Goal: Information Seeking & Learning: Compare options

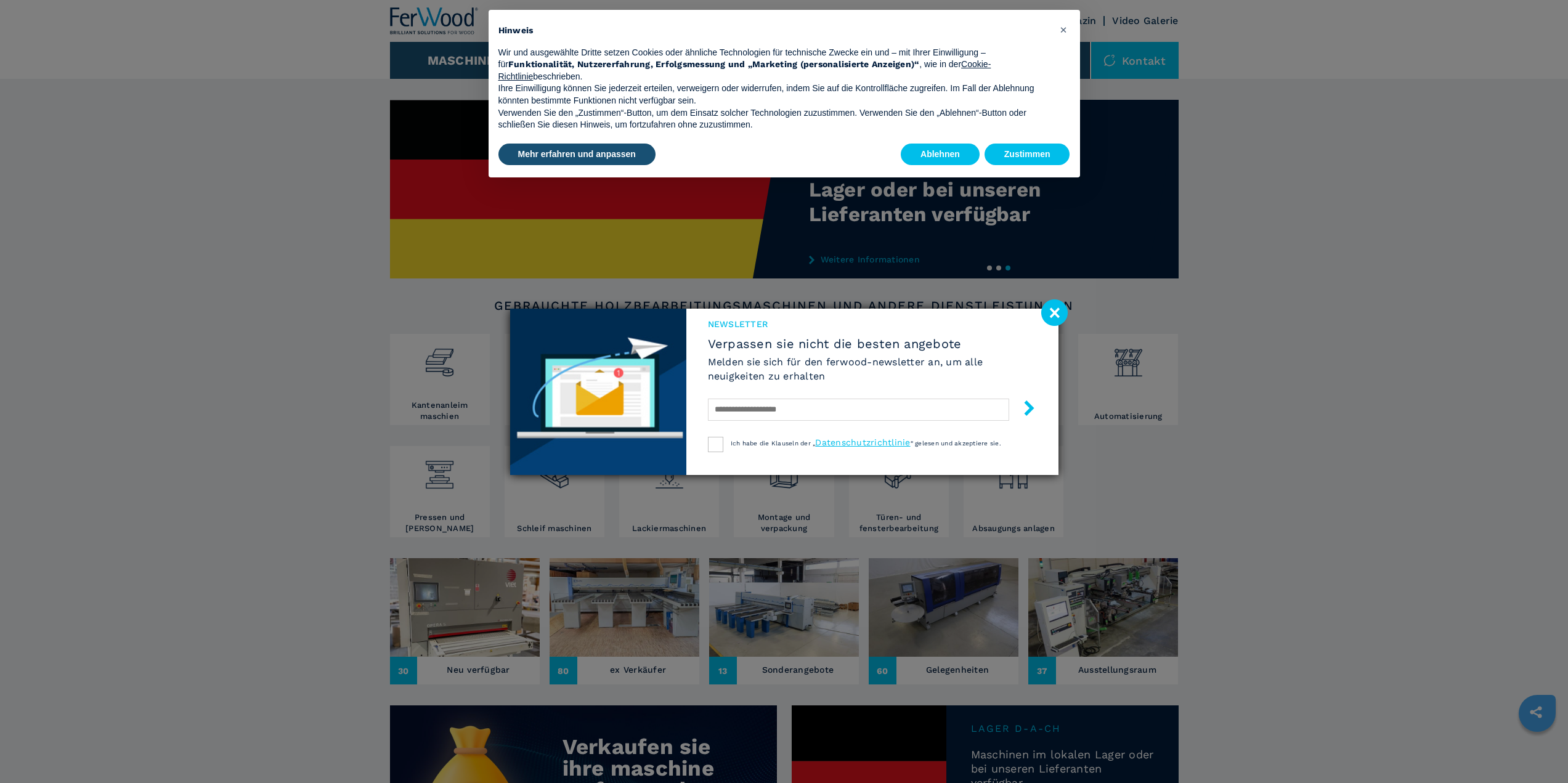
drag, startPoint x: 1055, startPoint y: 311, endPoint x: 1034, endPoint y: 321, distance: 23.3
click at [1055, 311] on image at bounding box center [1054, 312] width 27 height 27
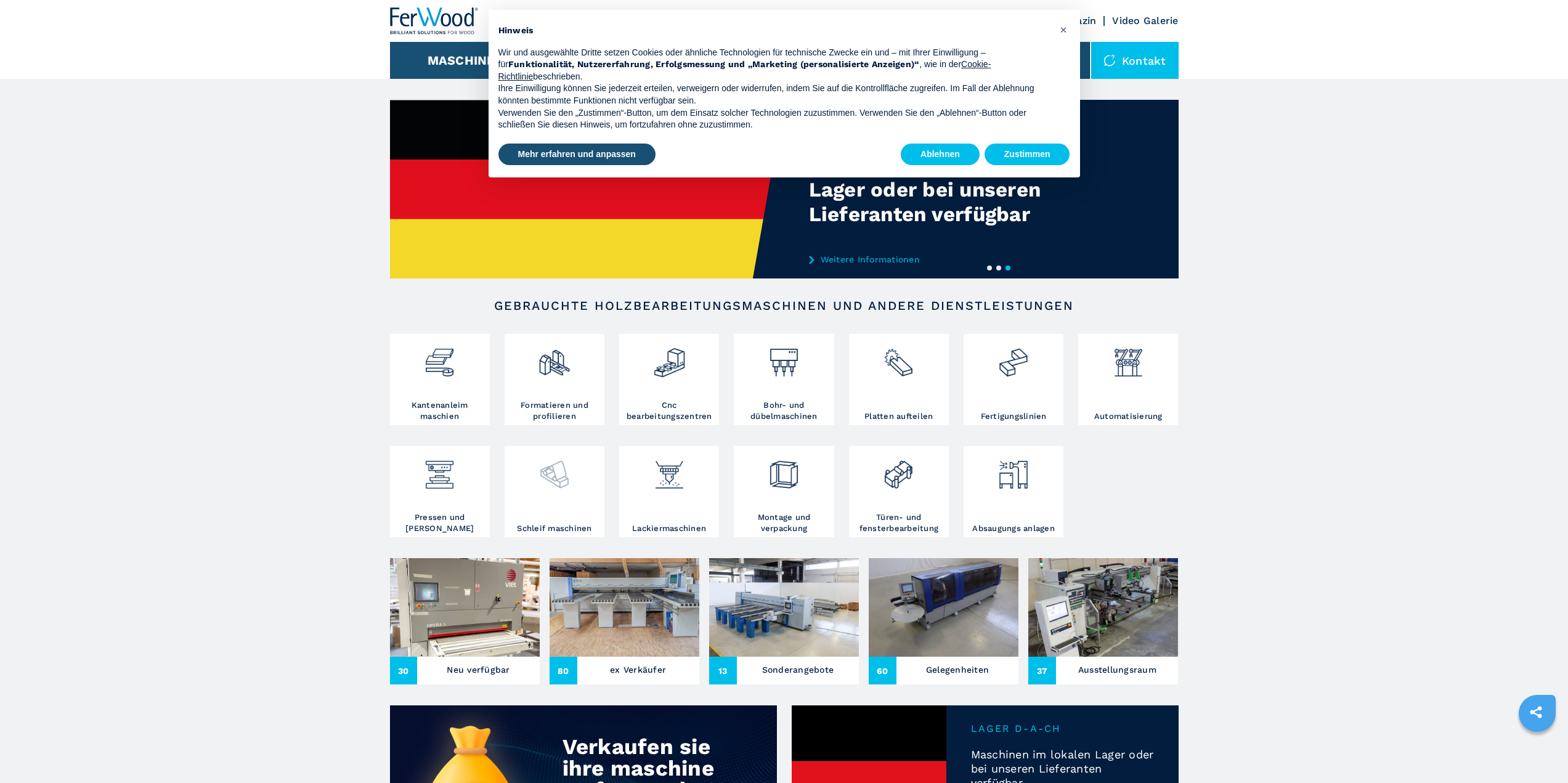
click at [555, 476] on img at bounding box center [554, 470] width 32 height 42
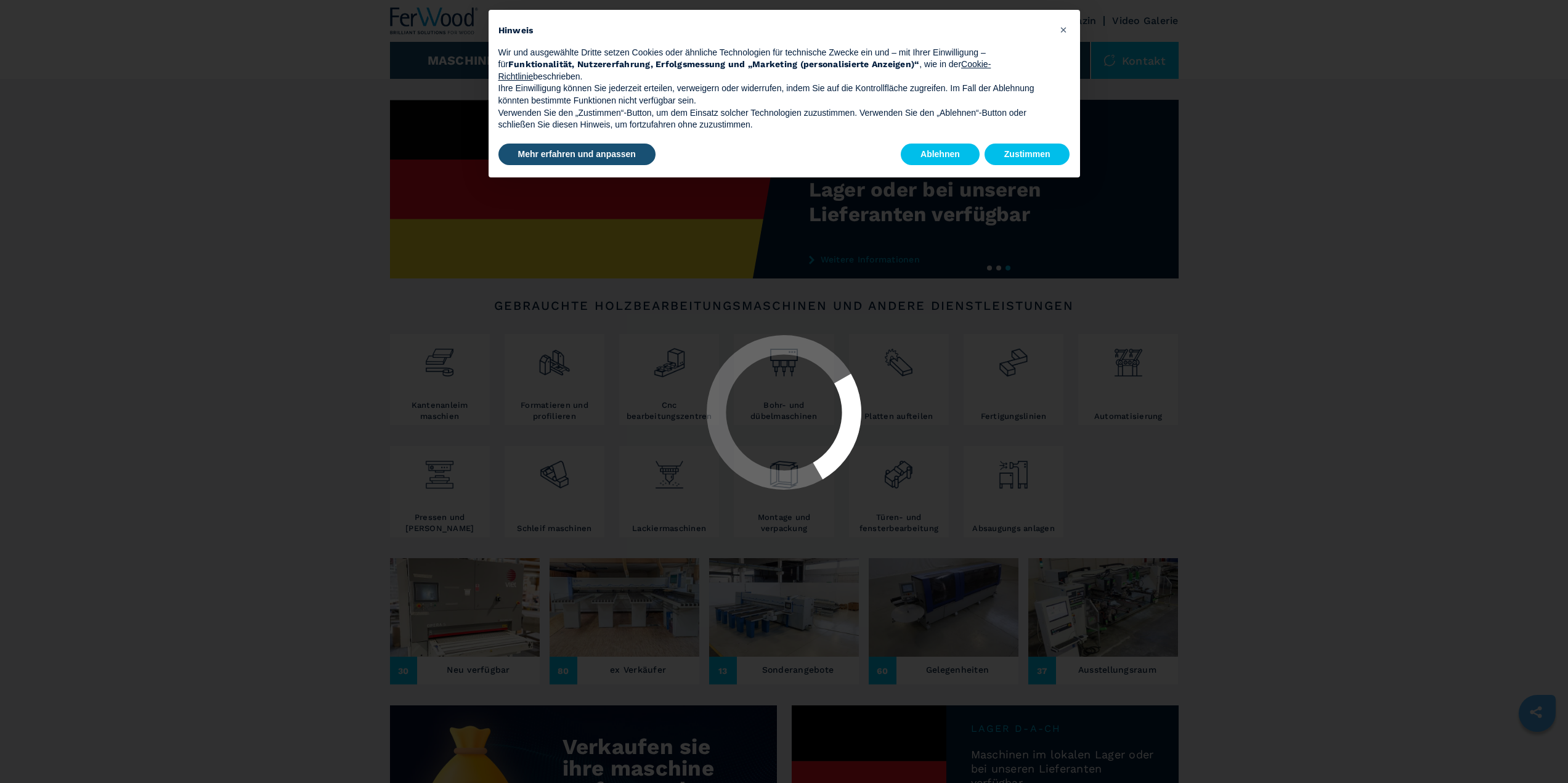
select select "**********"
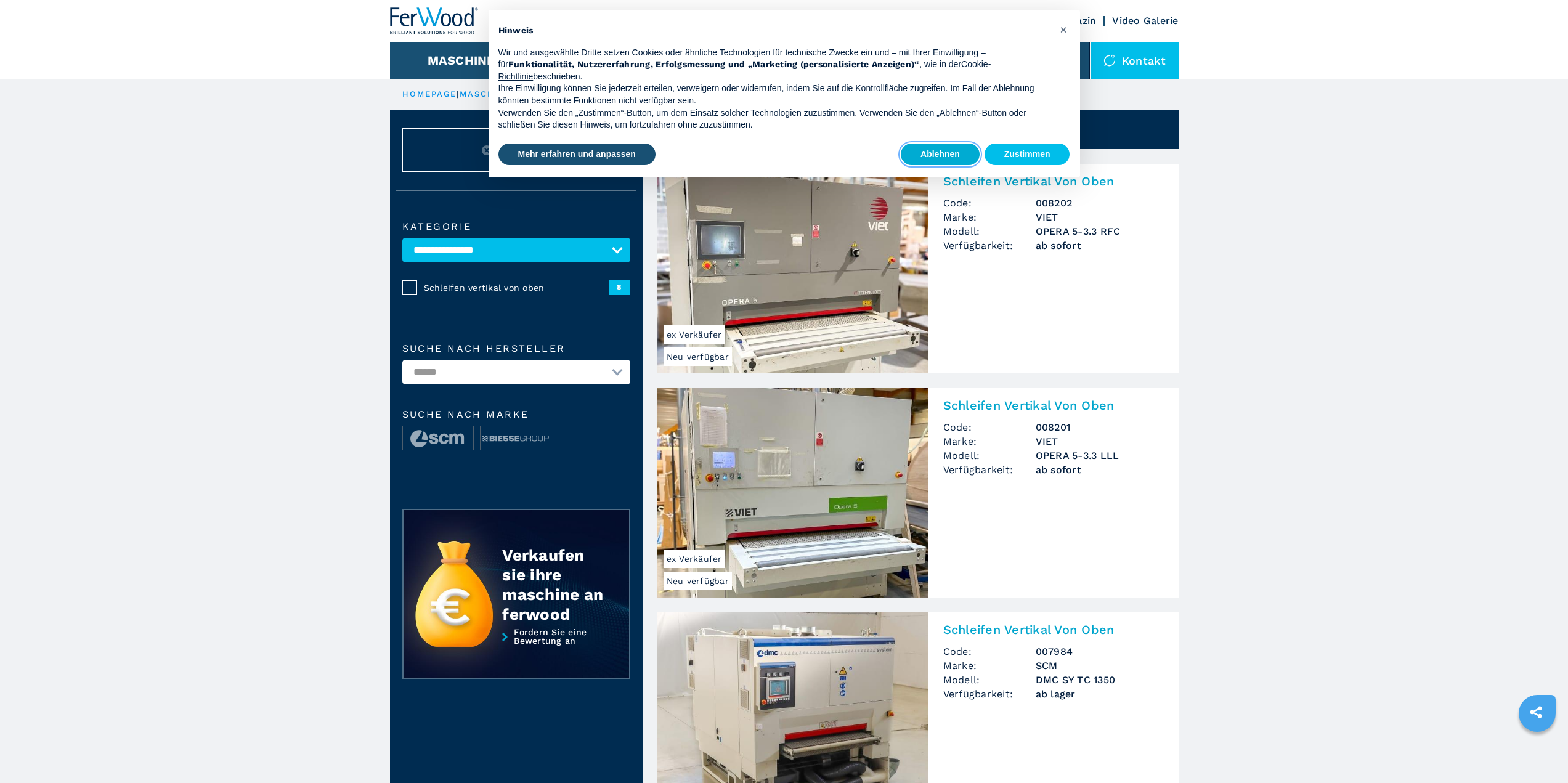
click at [951, 157] on button "Ablehnen" at bounding box center [939, 154] width 78 height 22
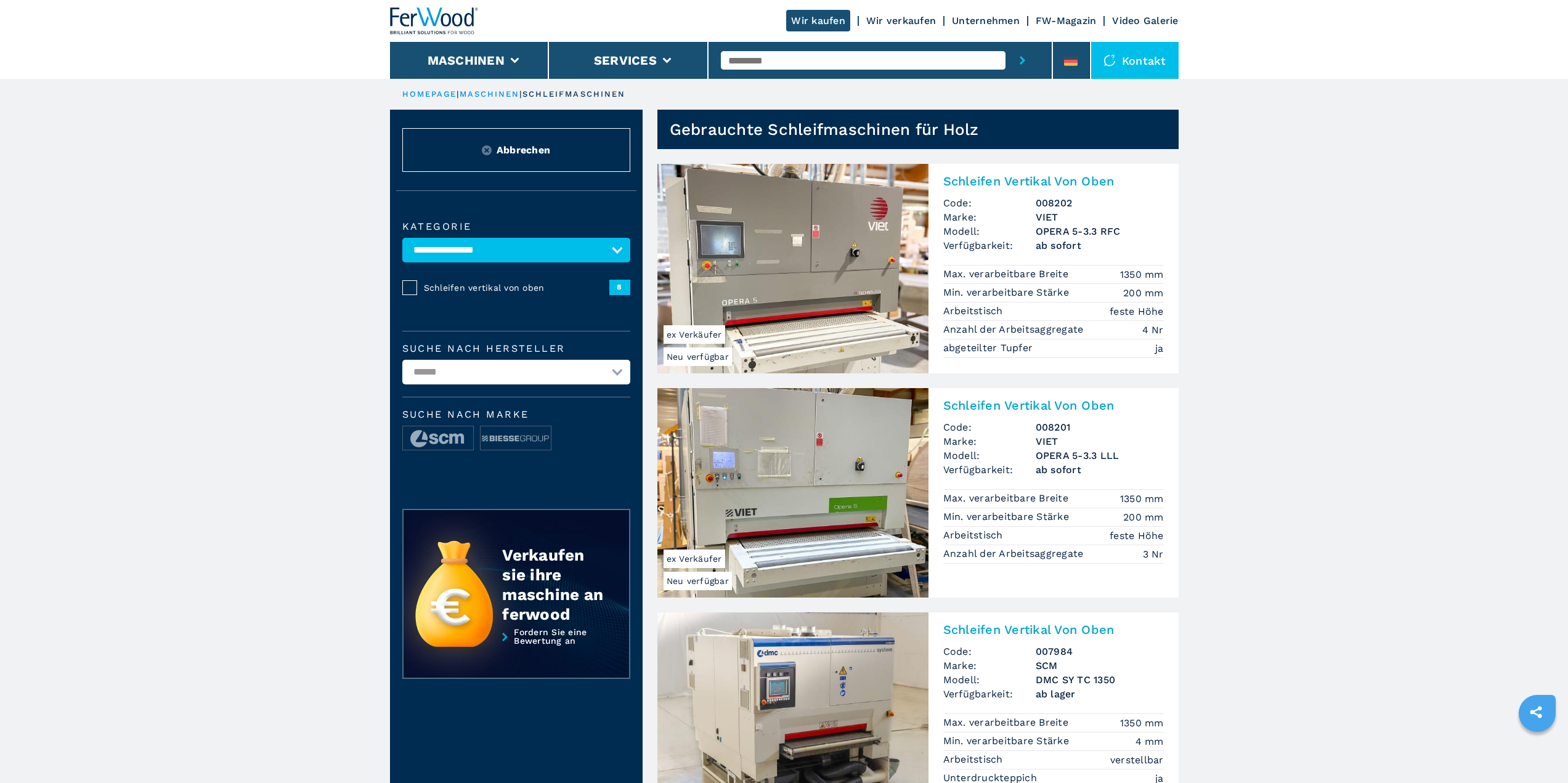
click at [438, 18] on img at bounding box center [434, 21] width 89 height 28
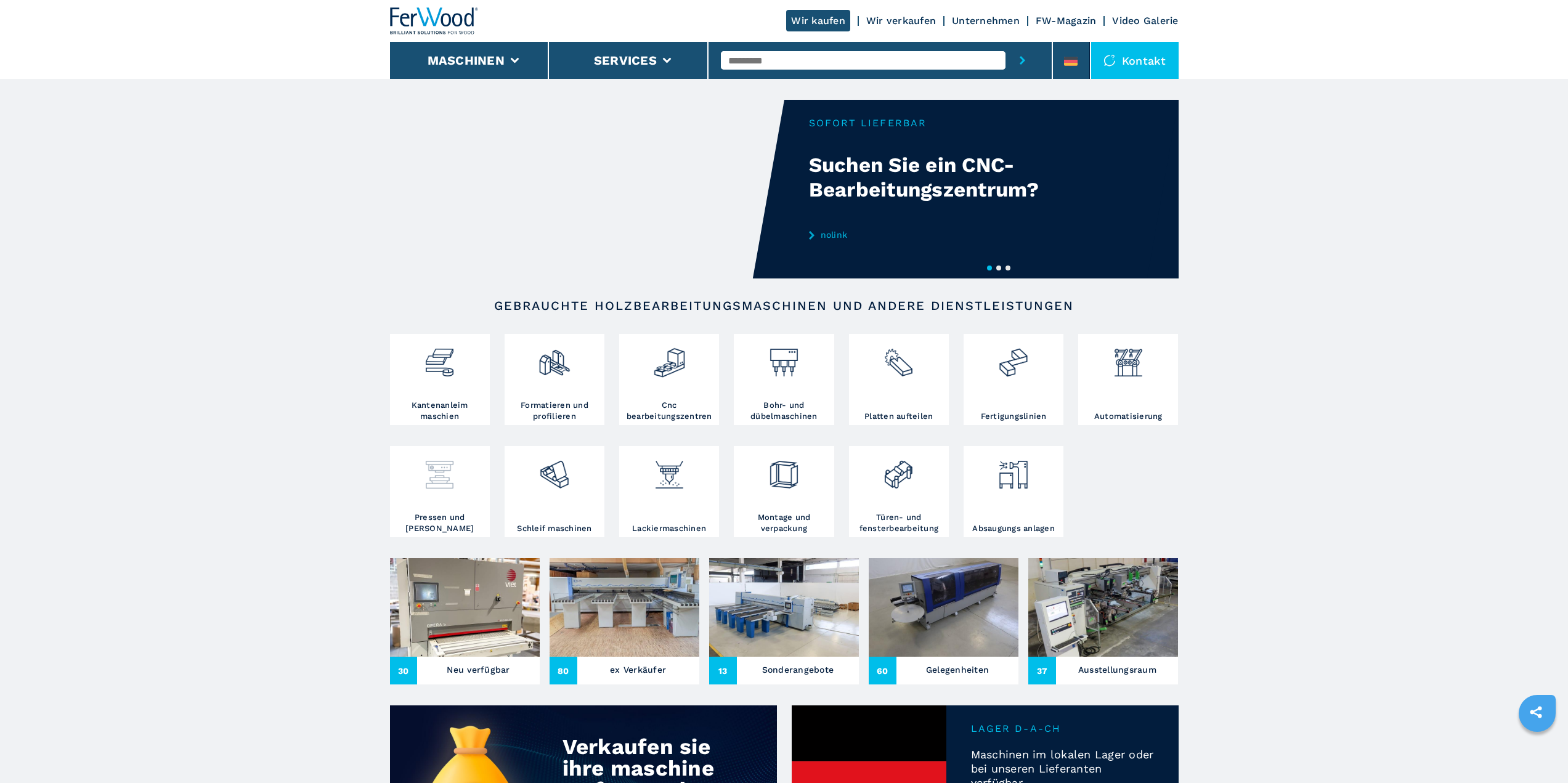
click at [440, 488] on img at bounding box center [439, 470] width 32 height 42
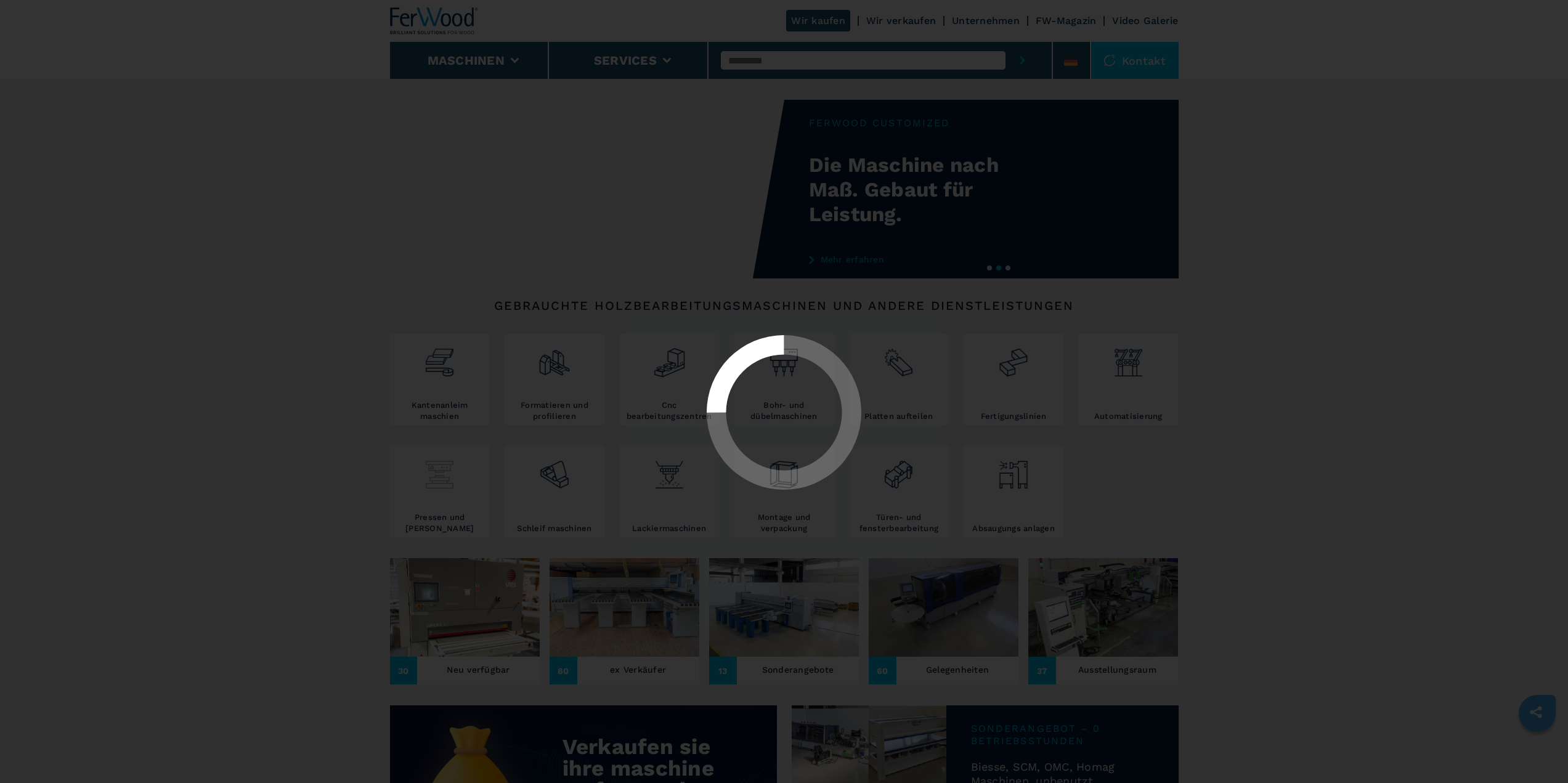
select select "**********"
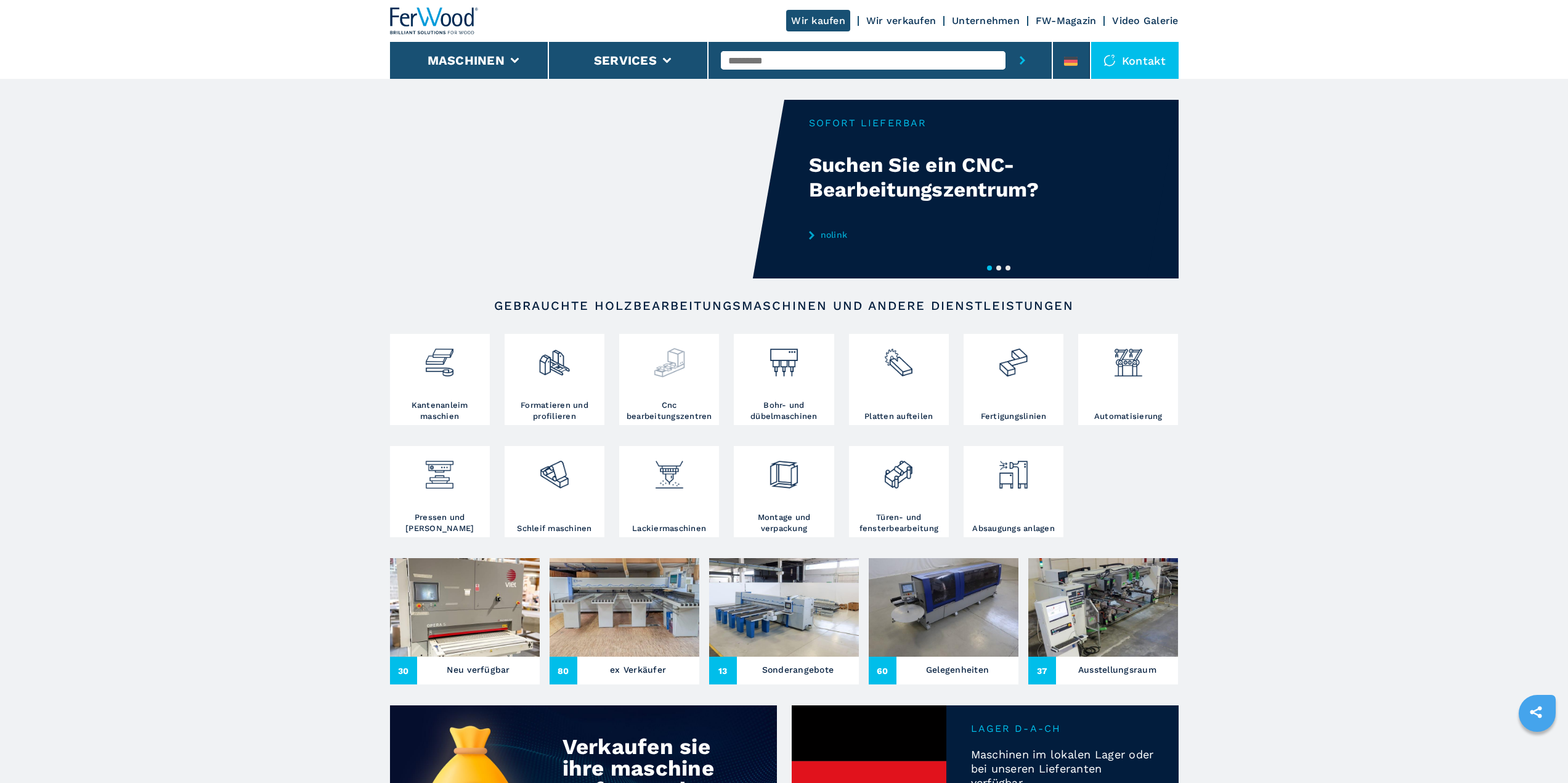
click at [675, 366] on img at bounding box center [669, 358] width 32 height 42
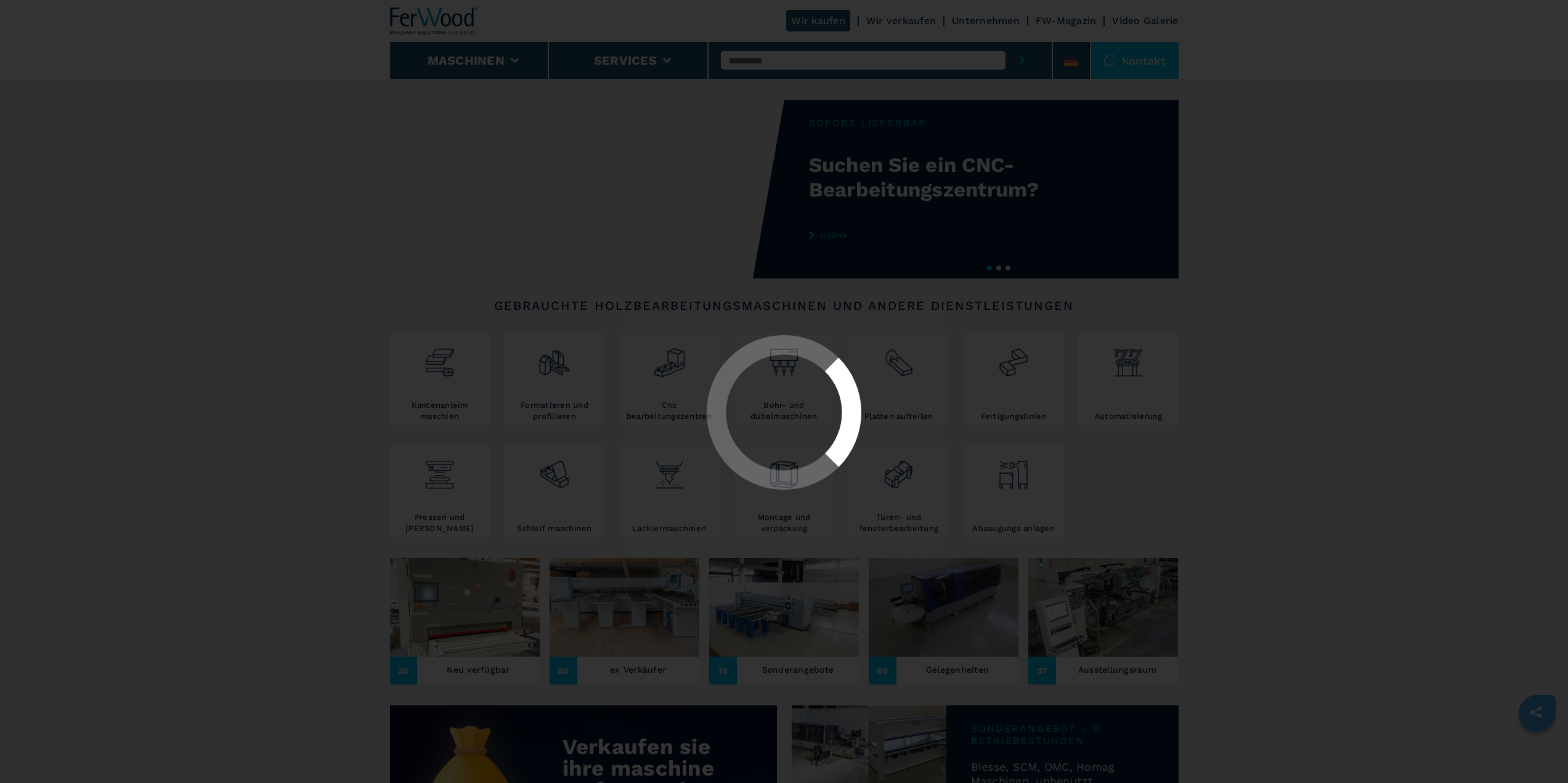
select select "**********"
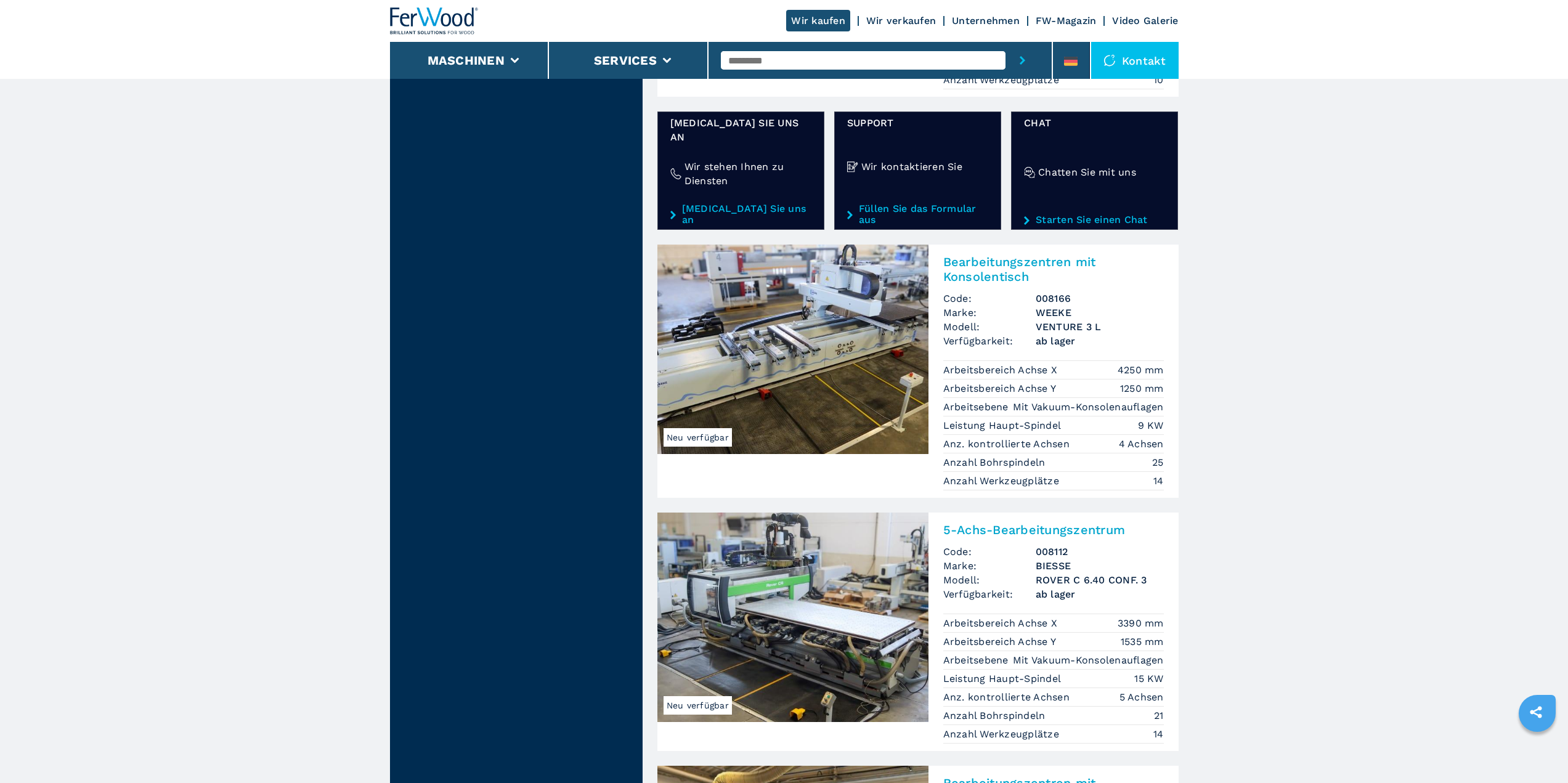
scroll to position [2464, 0]
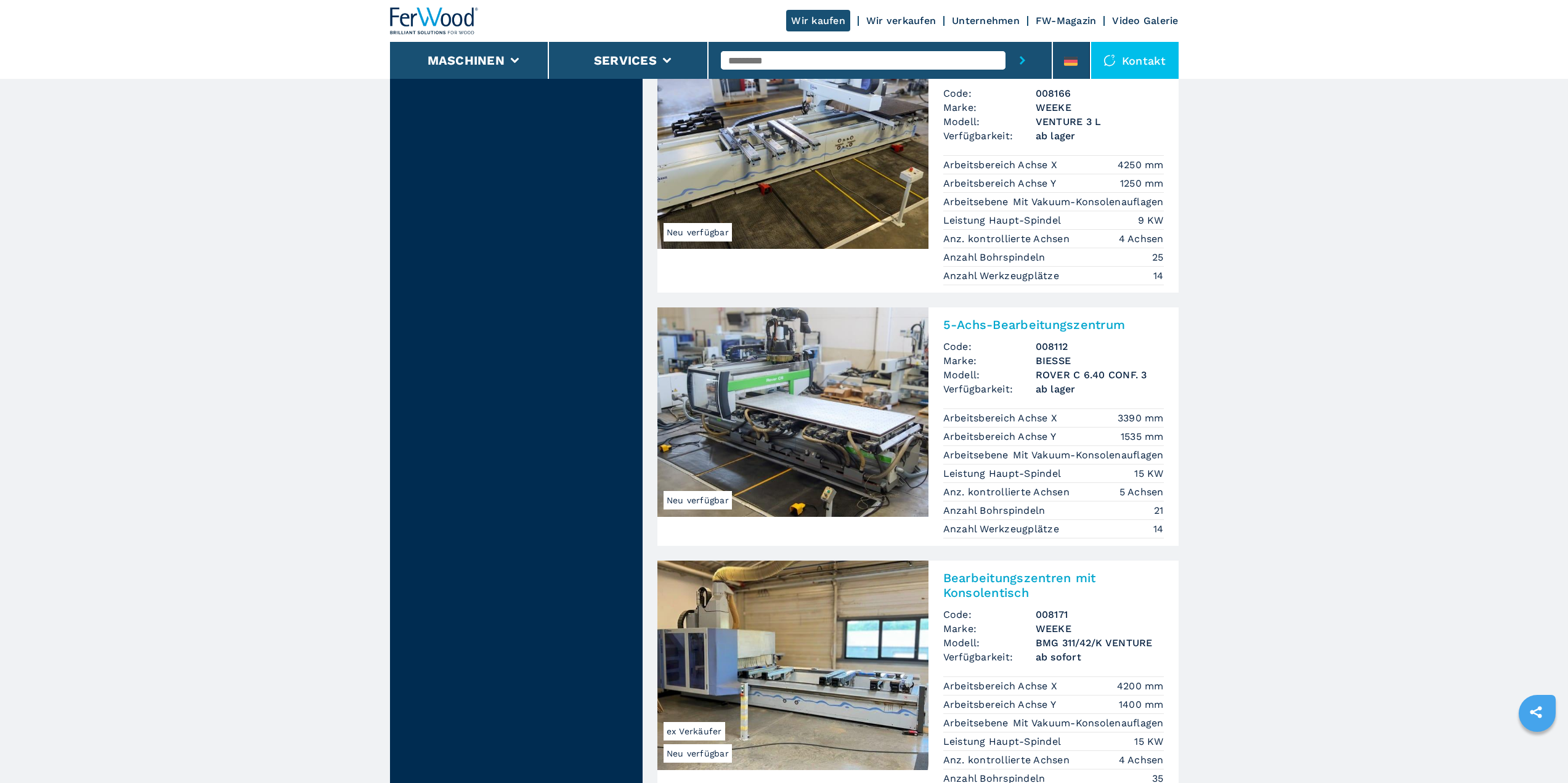
click at [819, 390] on img at bounding box center [792, 412] width 271 height 210
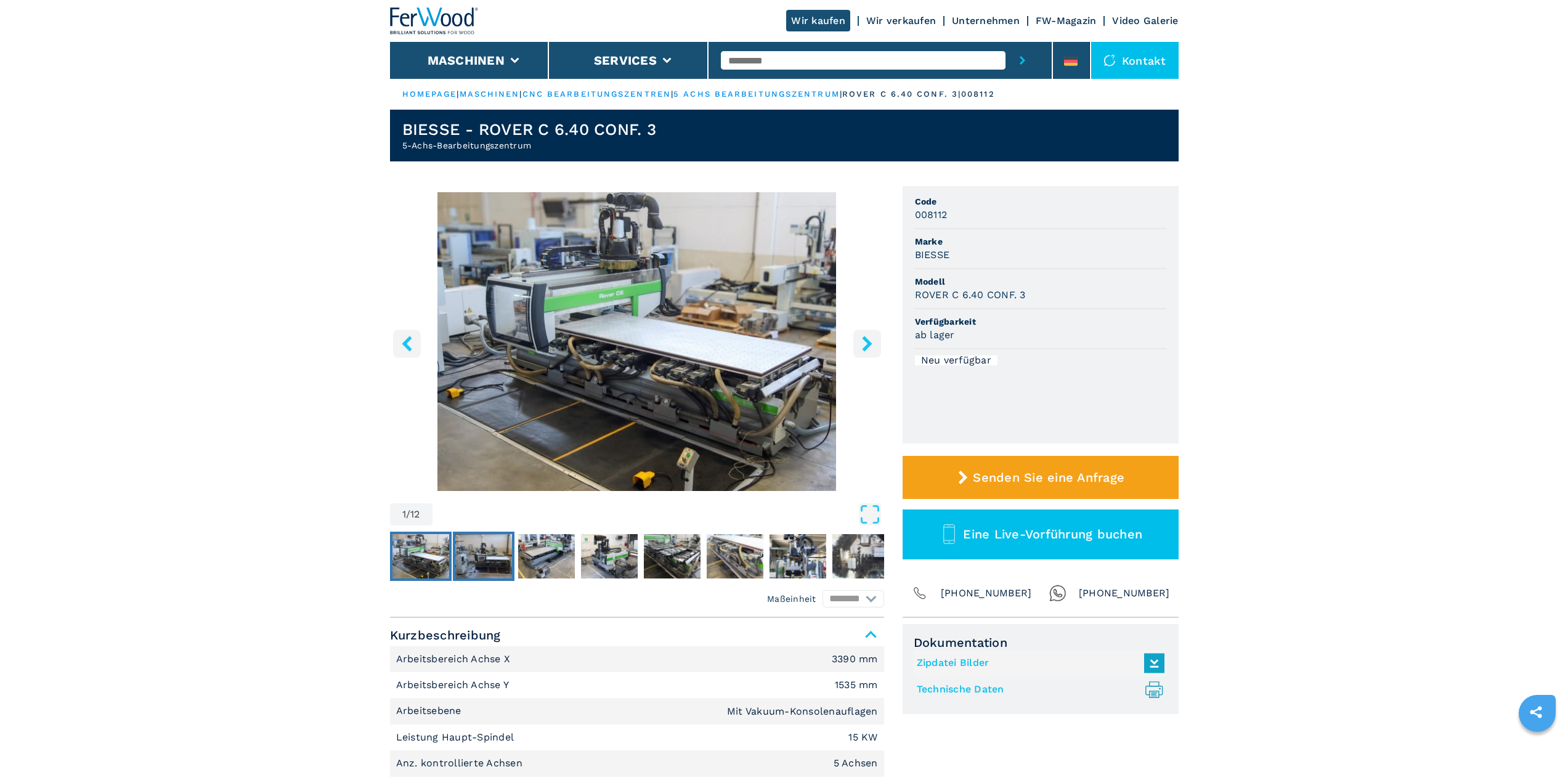
drag, startPoint x: 491, startPoint y: 553, endPoint x: 531, endPoint y: 553, distance: 40.0
click at [491, 554] on img "Go to Slide 2" at bounding box center [484, 556] width 57 height 44
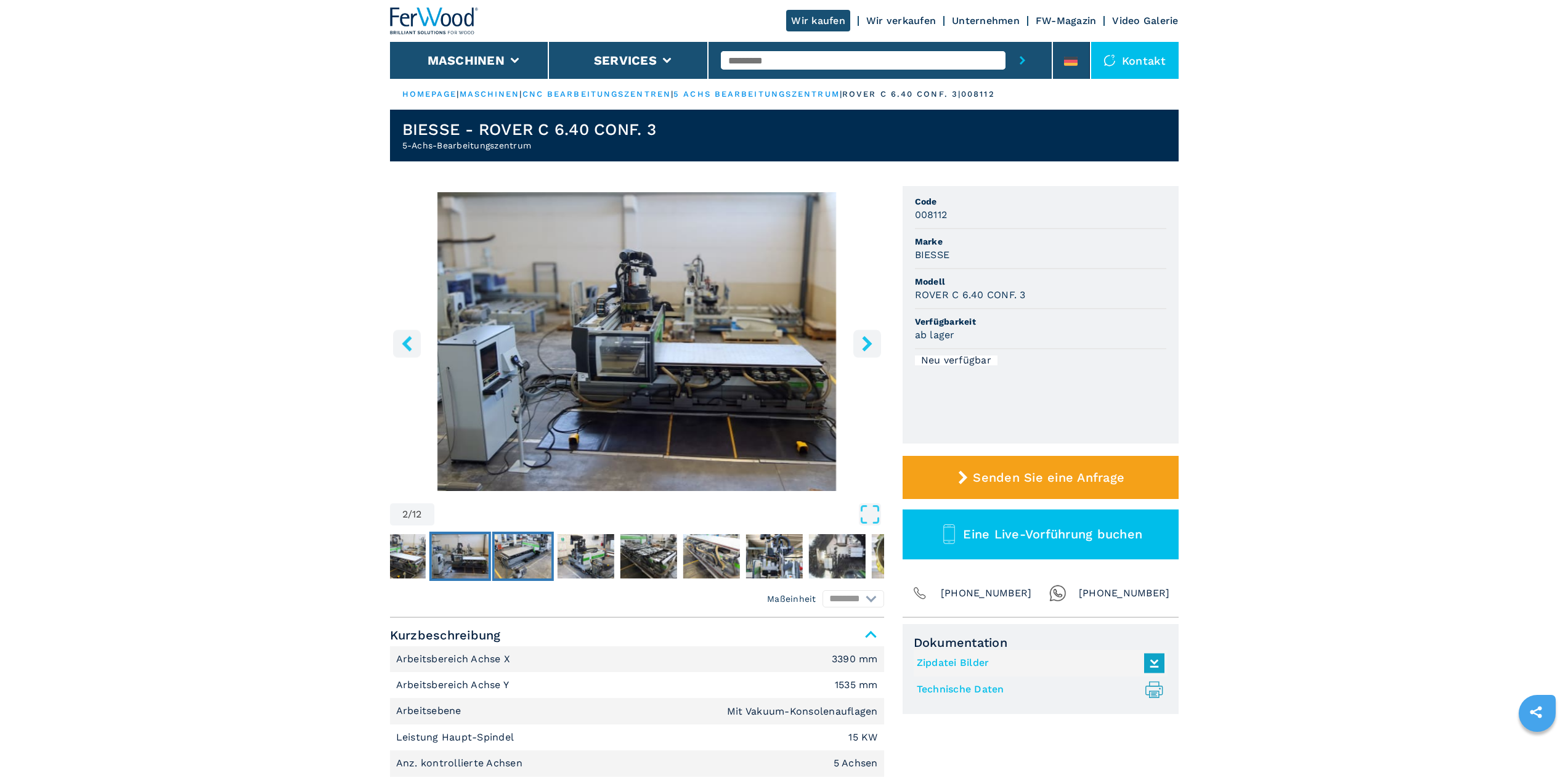
click at [525, 554] on img "Go to Slide 3" at bounding box center [523, 556] width 57 height 44
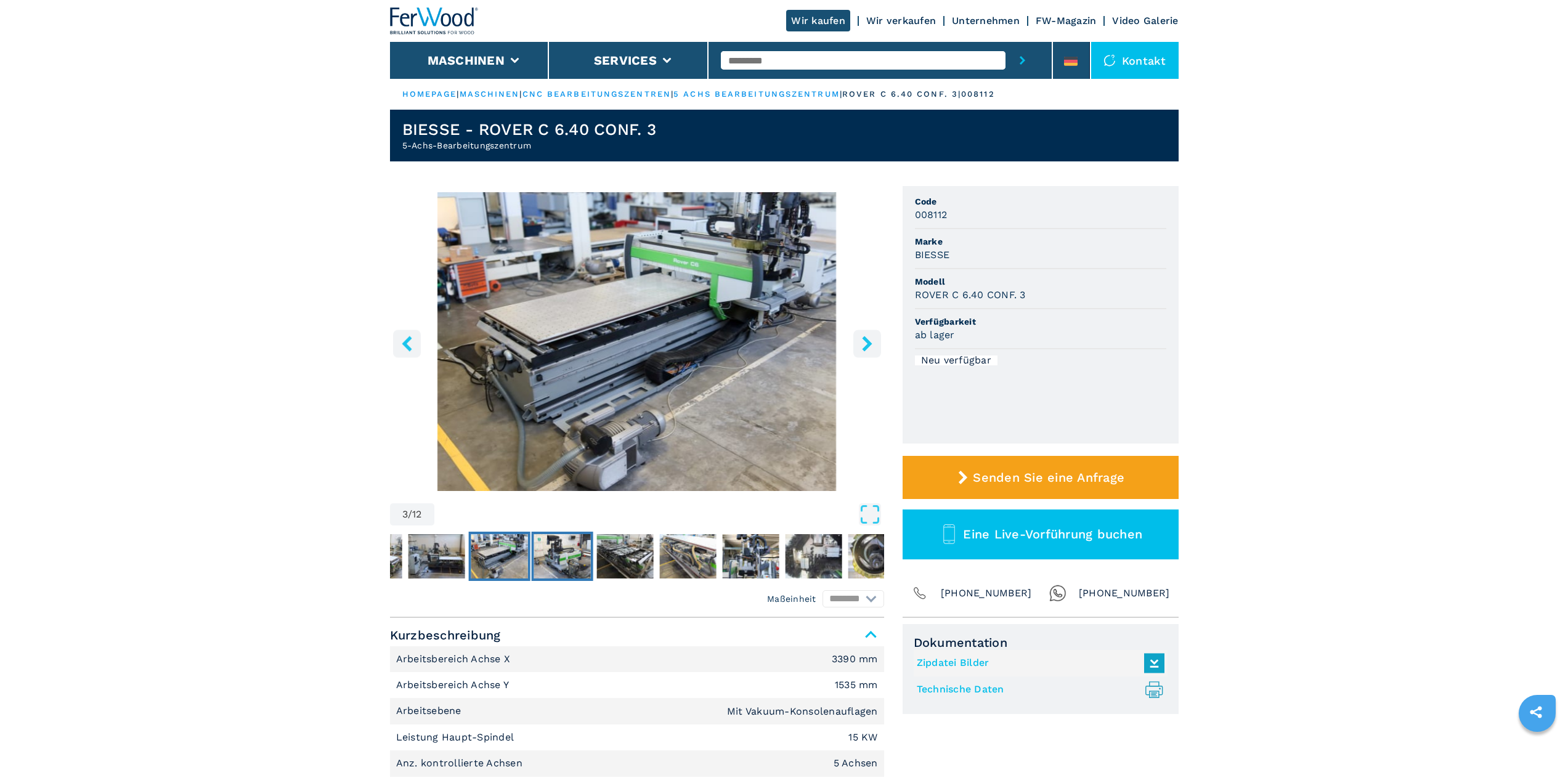
click at [566, 552] on img "Go to Slide 4" at bounding box center [562, 556] width 57 height 44
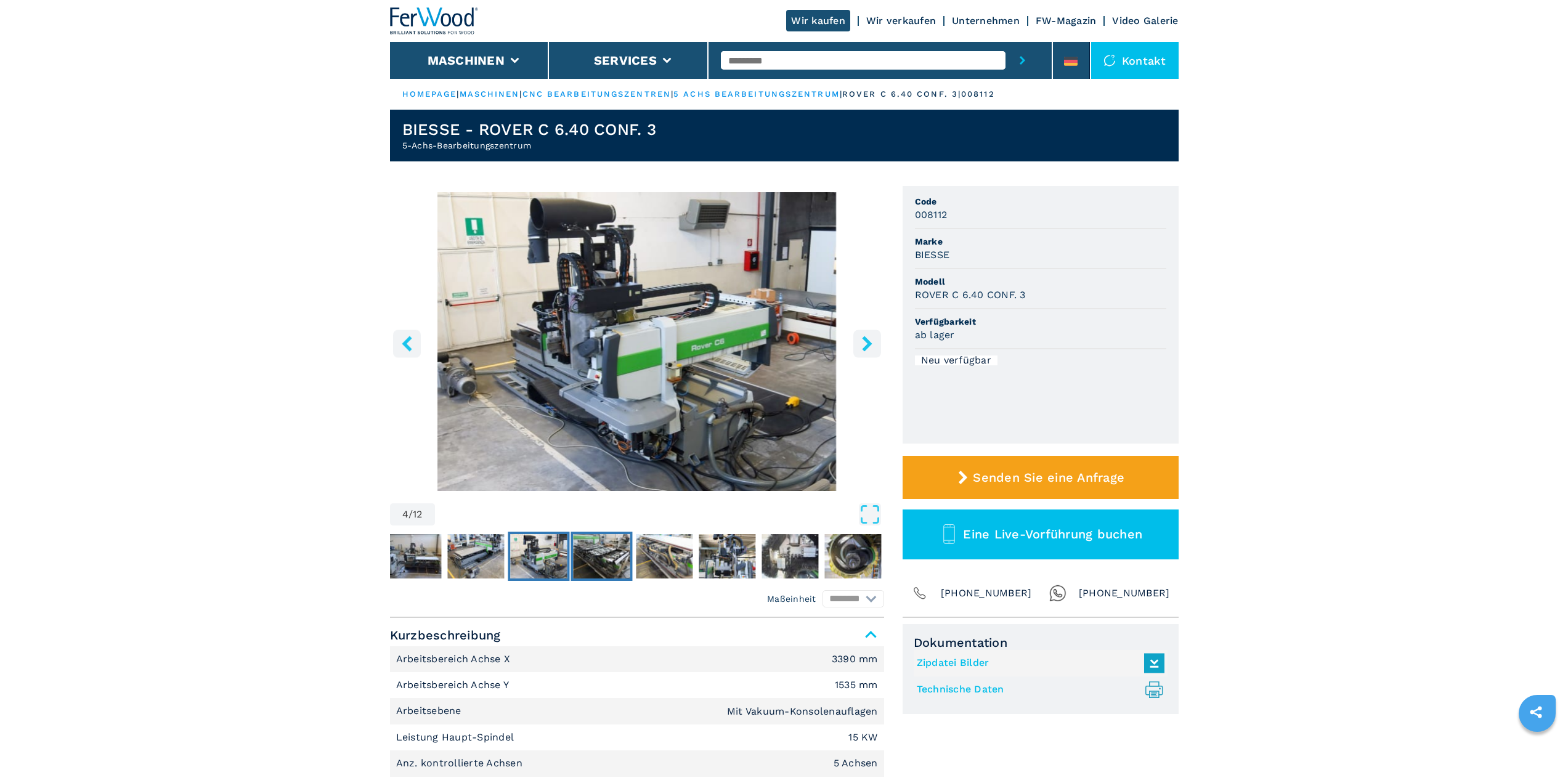
click at [613, 552] on img "Go to Slide 5" at bounding box center [601, 556] width 57 height 44
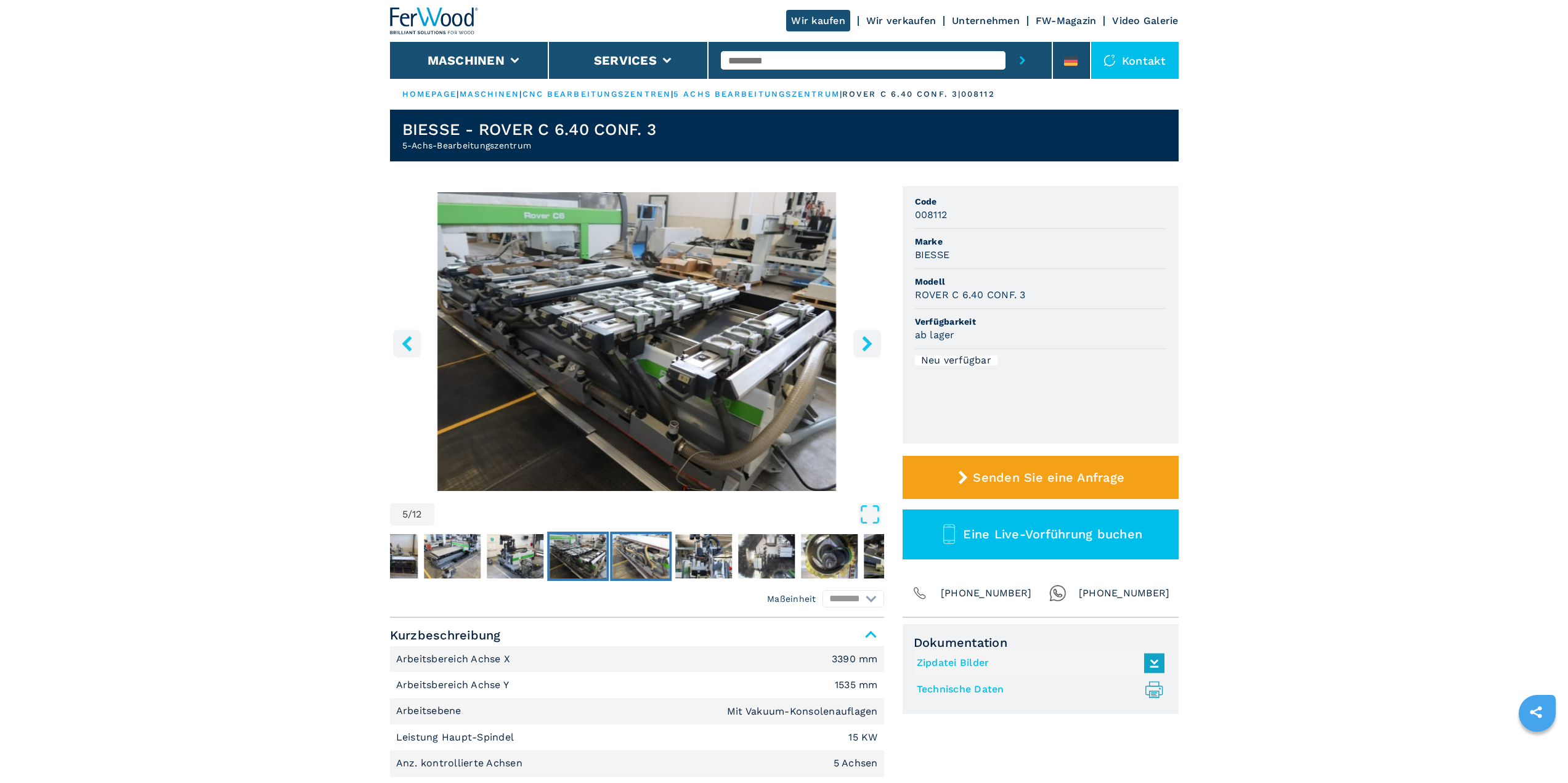
click at [650, 548] on img "Go to Slide 6" at bounding box center [641, 556] width 57 height 44
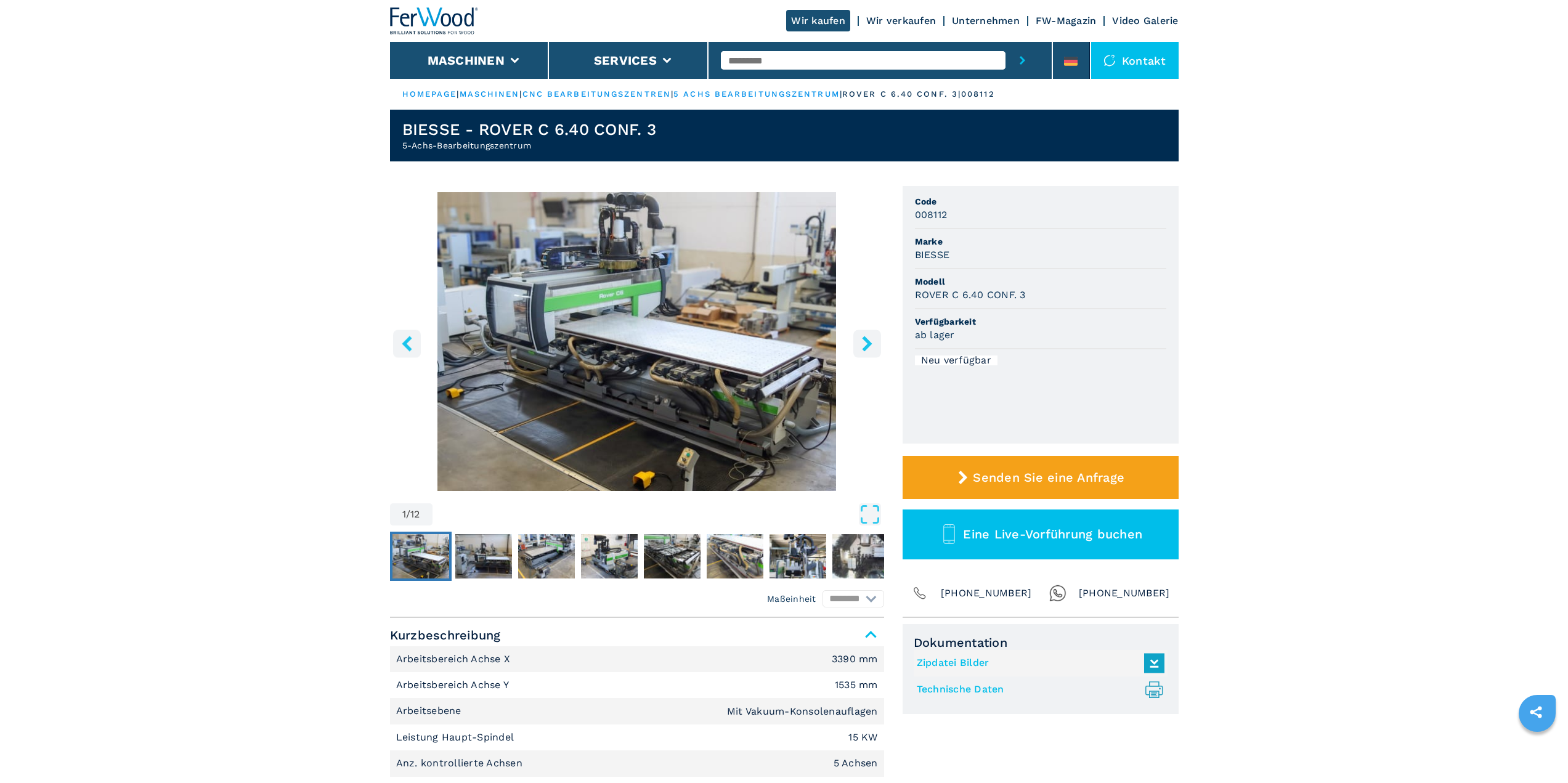
select select "**********"
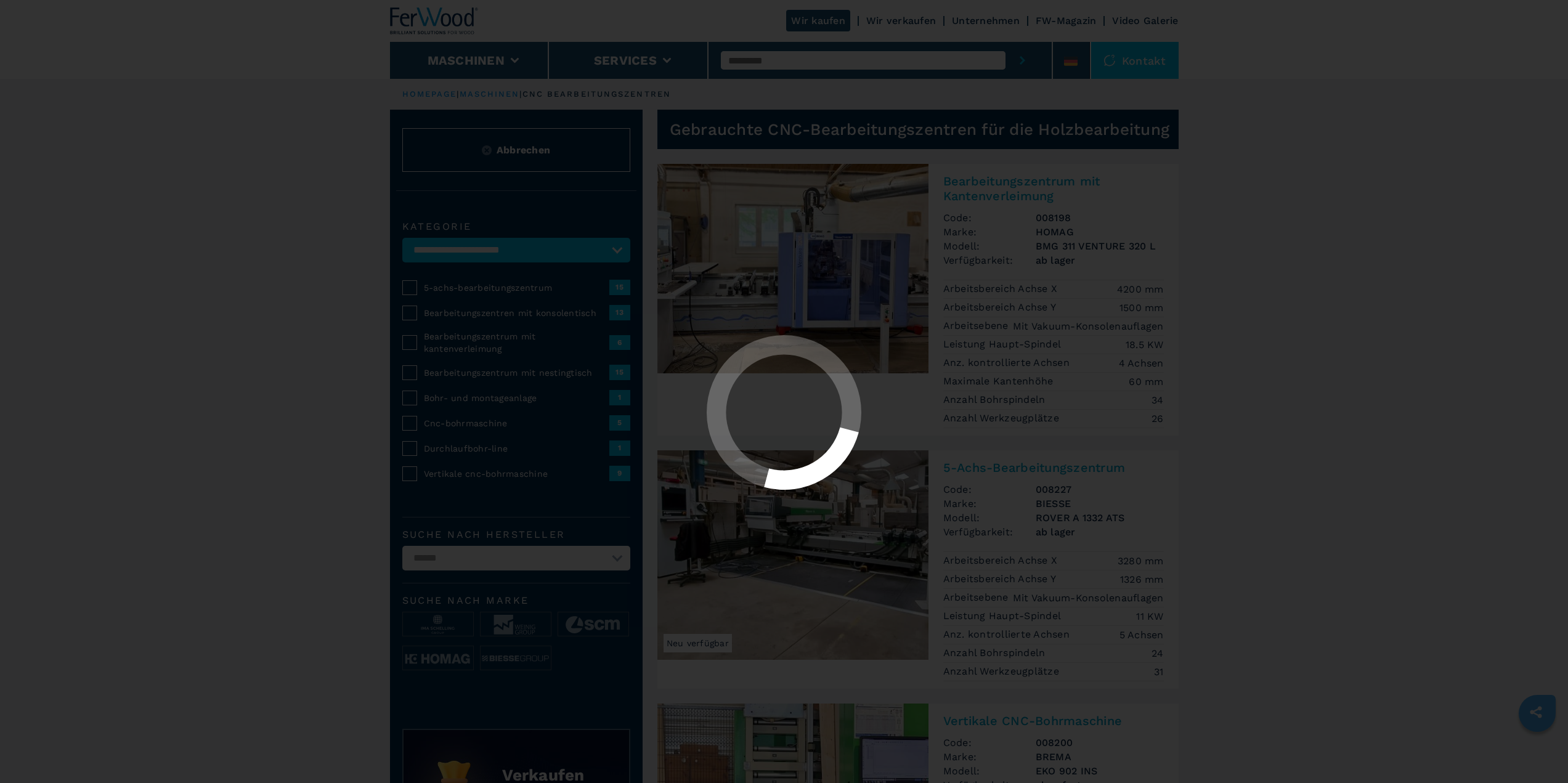
select select "**********"
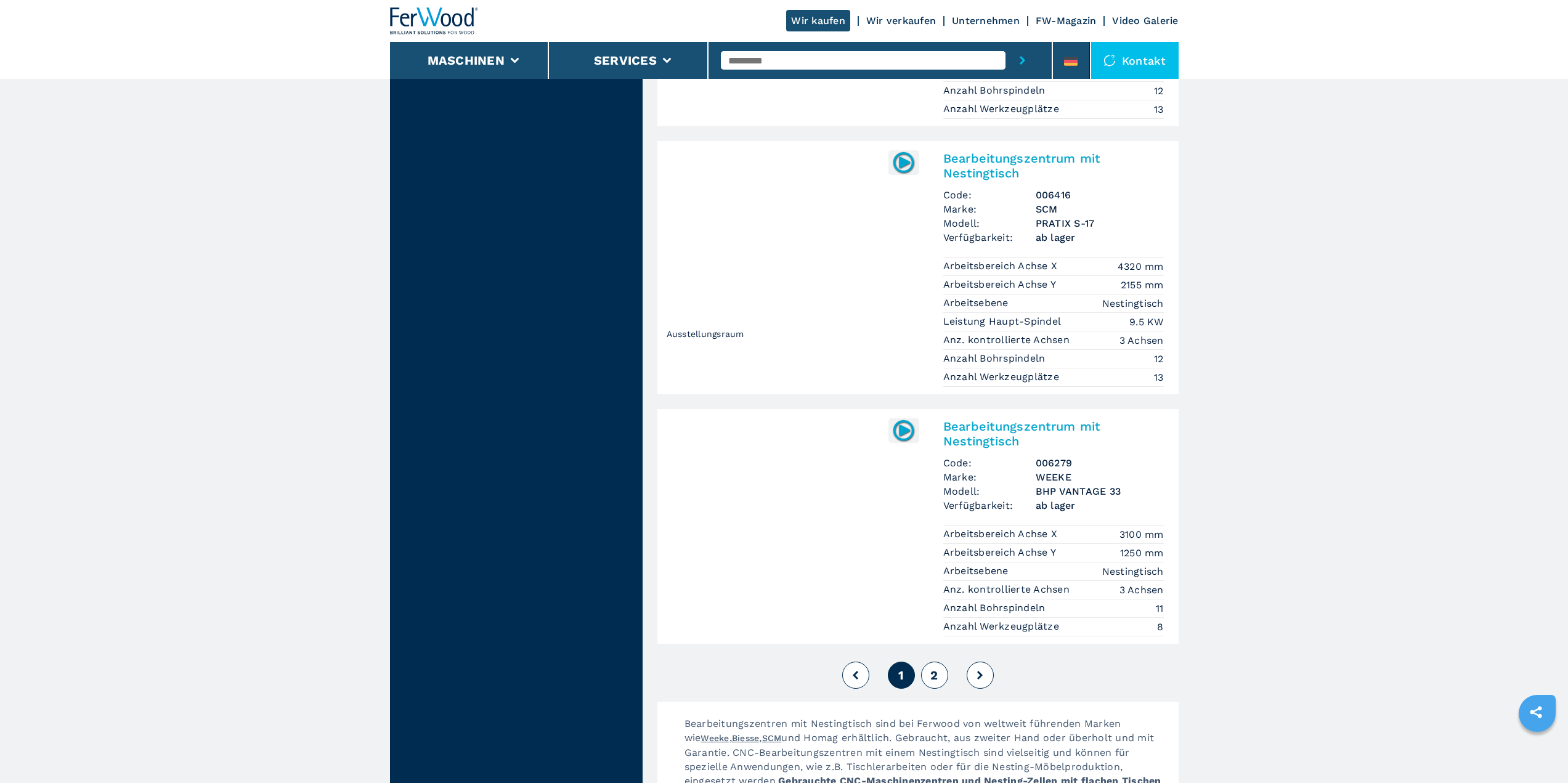
scroll to position [3079, 0]
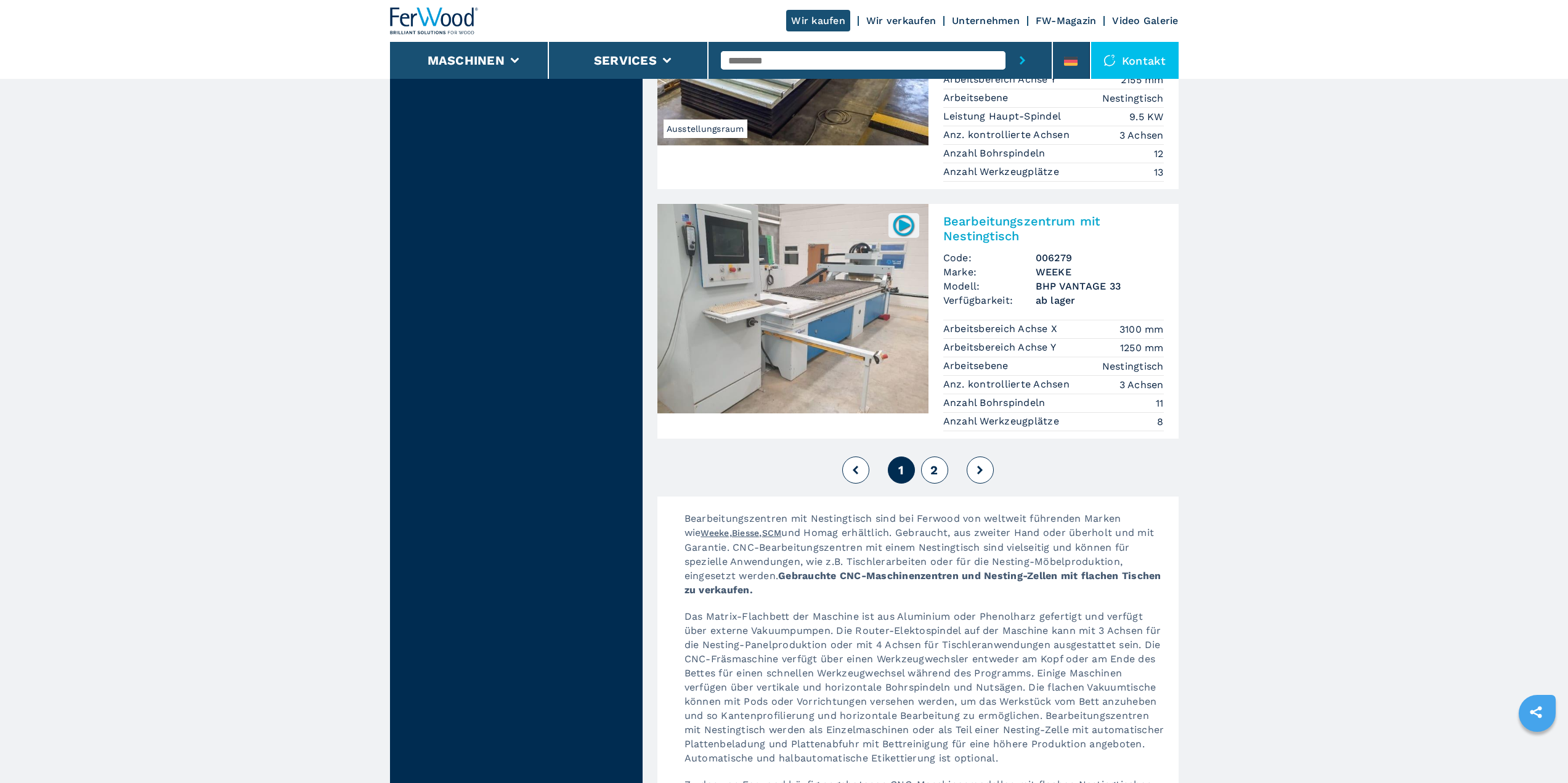
click at [938, 463] on span "2" at bounding box center [934, 470] width 7 height 15
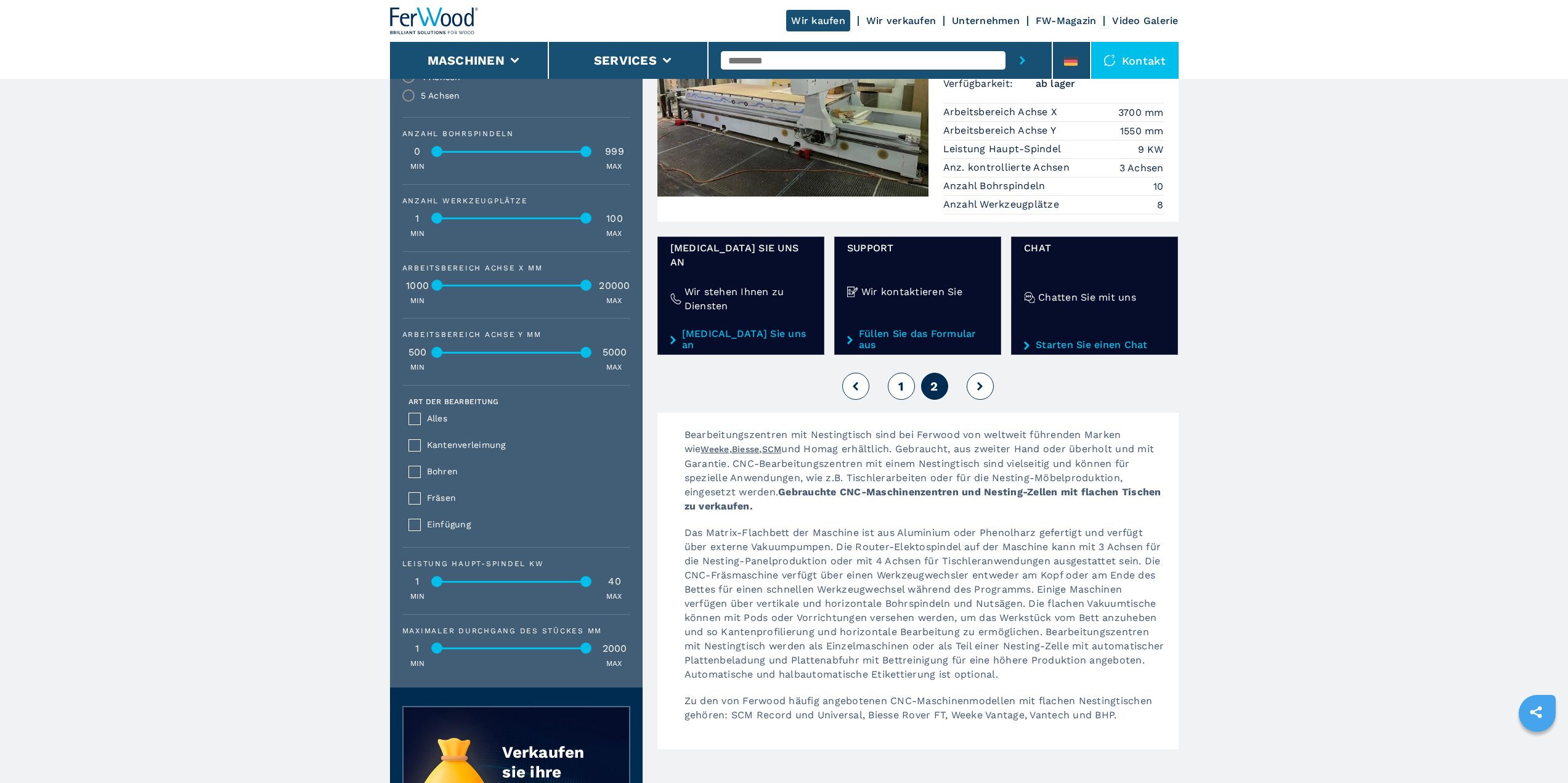
scroll to position [821, 0]
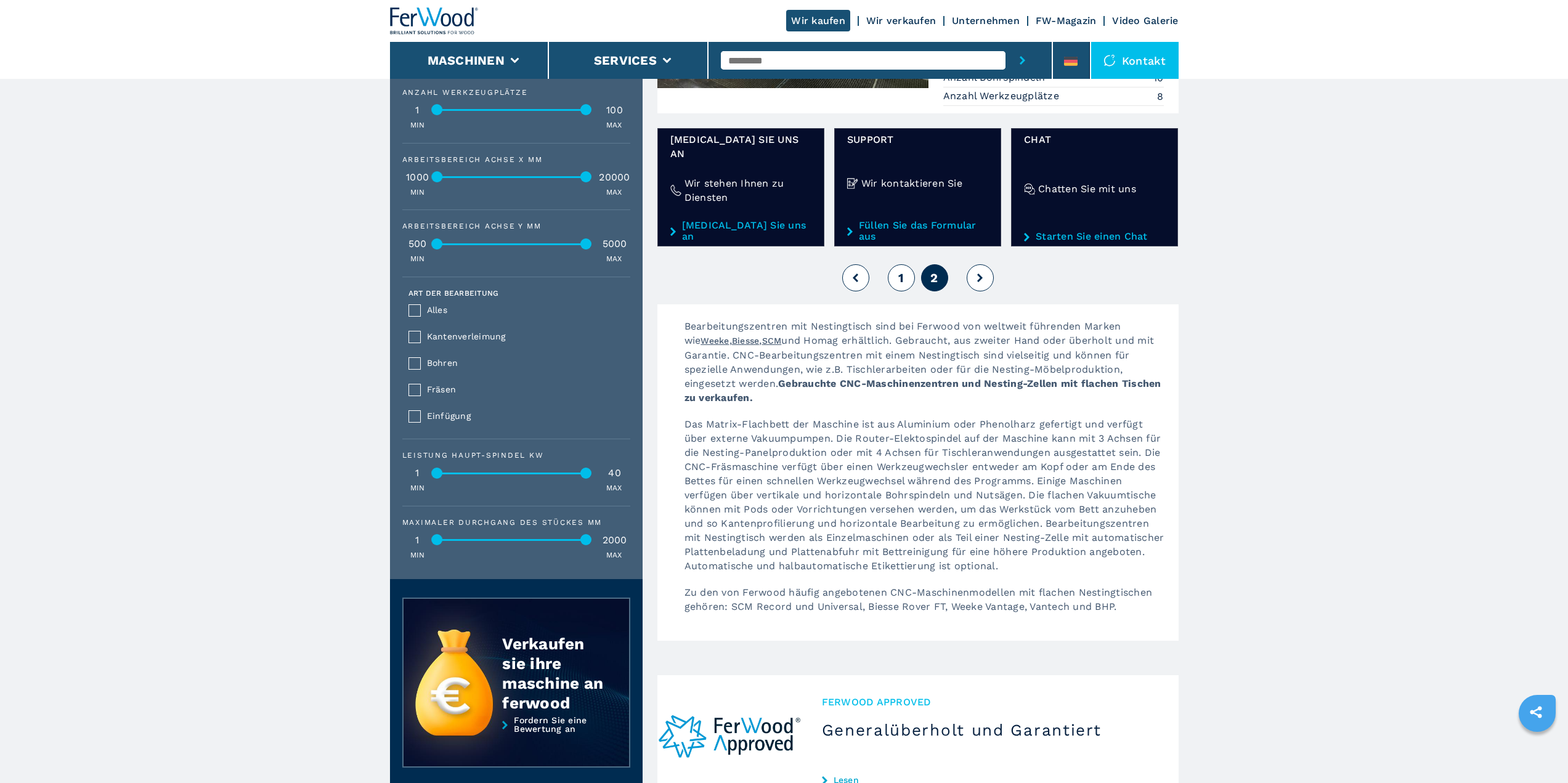
click at [900, 270] on span "1" at bounding box center [901, 277] width 6 height 15
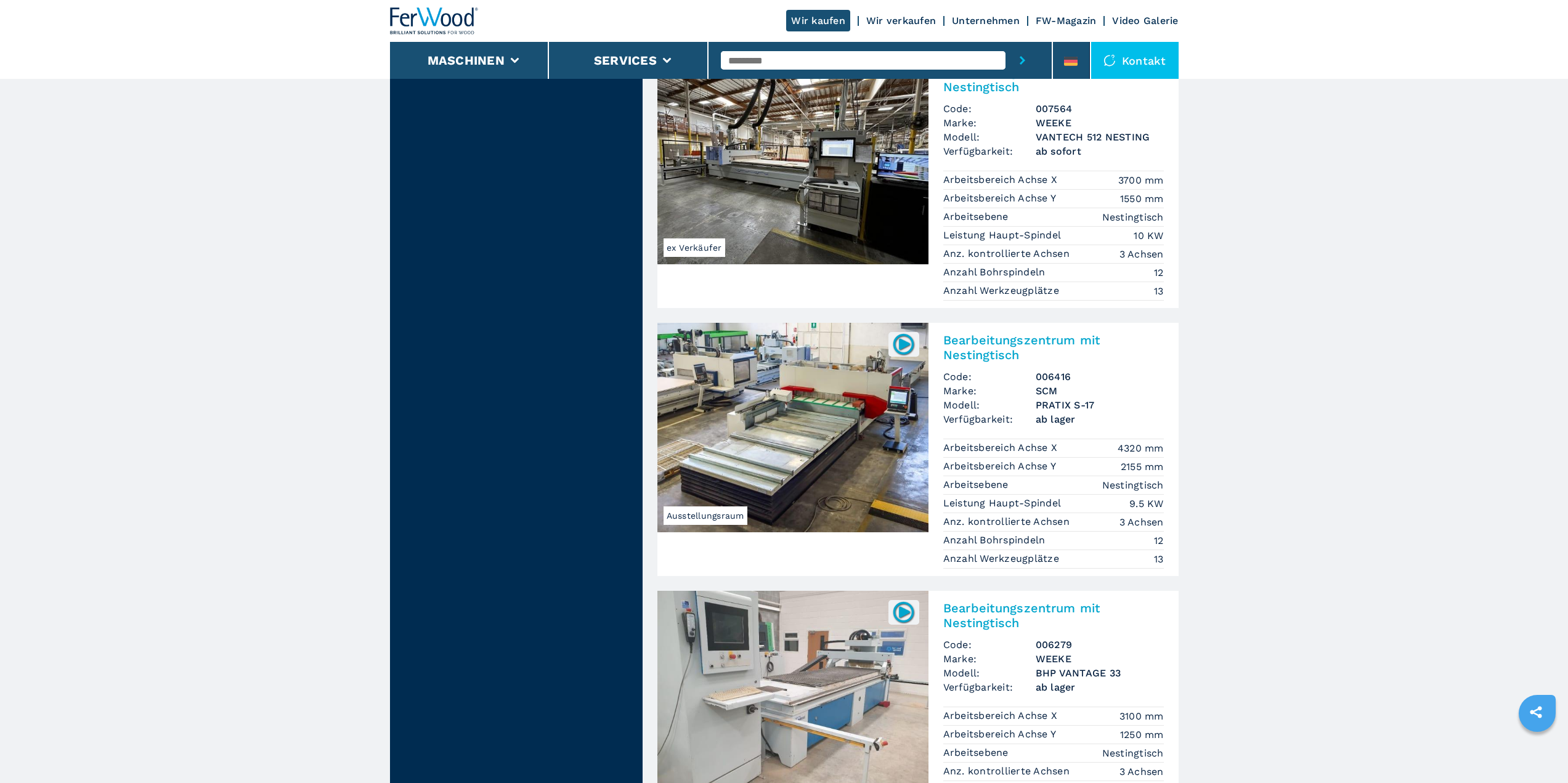
scroll to position [2874, 0]
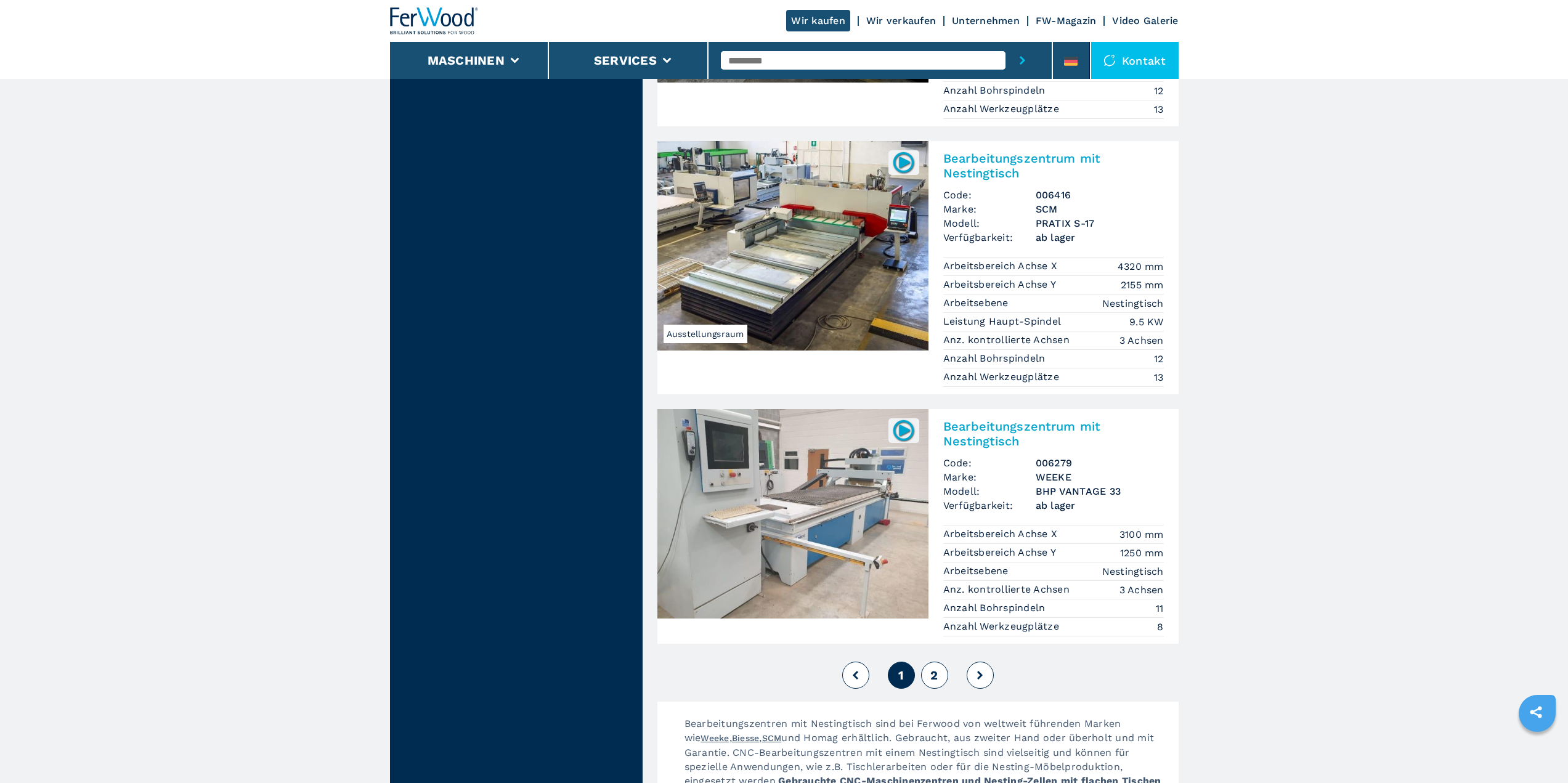
click at [857, 482] on img at bounding box center [792, 514] width 271 height 210
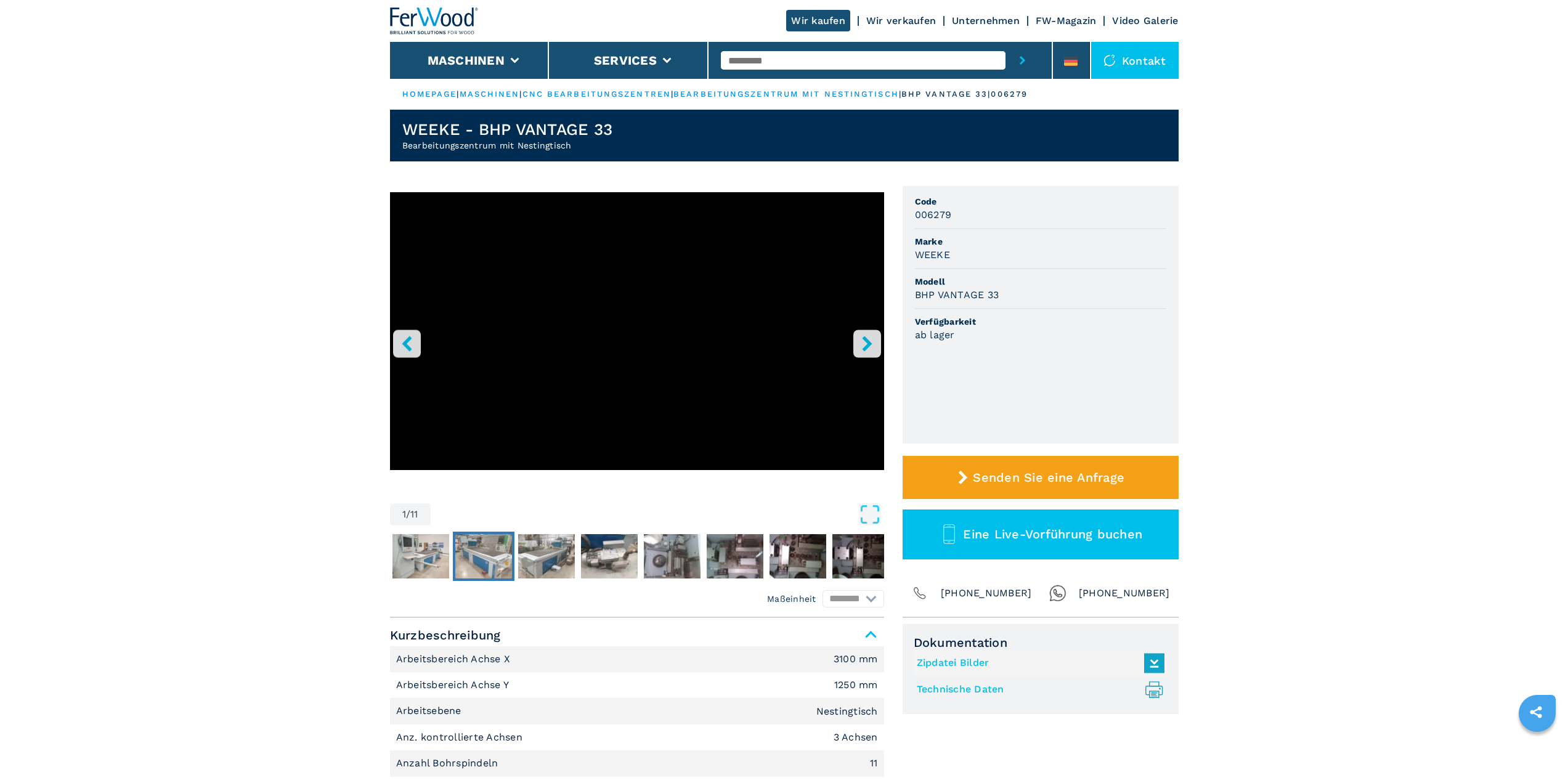
click at [480, 552] on img "Go to Slide 3" at bounding box center [484, 556] width 57 height 44
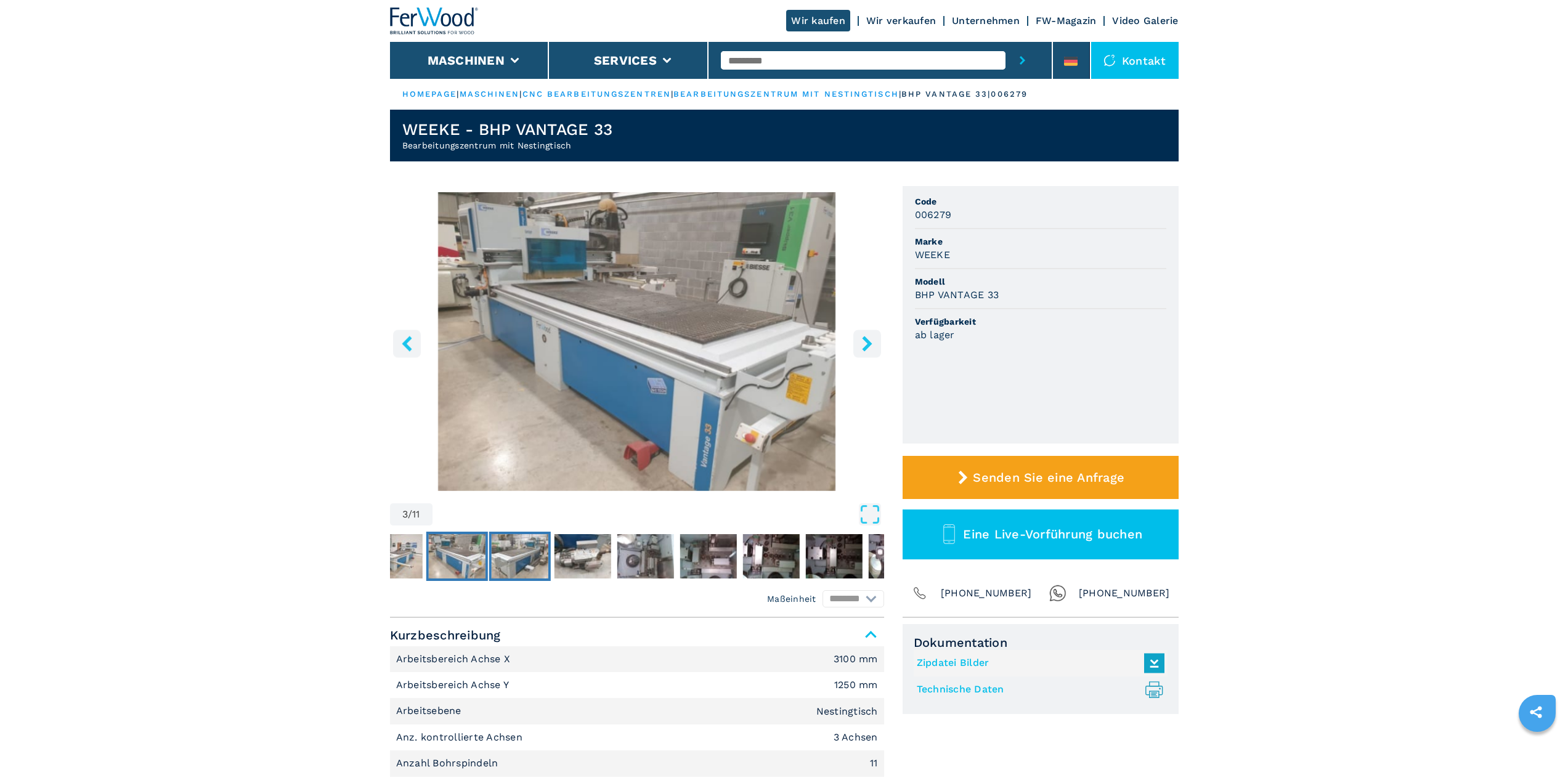
click at [519, 553] on img "Go to Slide 4" at bounding box center [519, 556] width 57 height 44
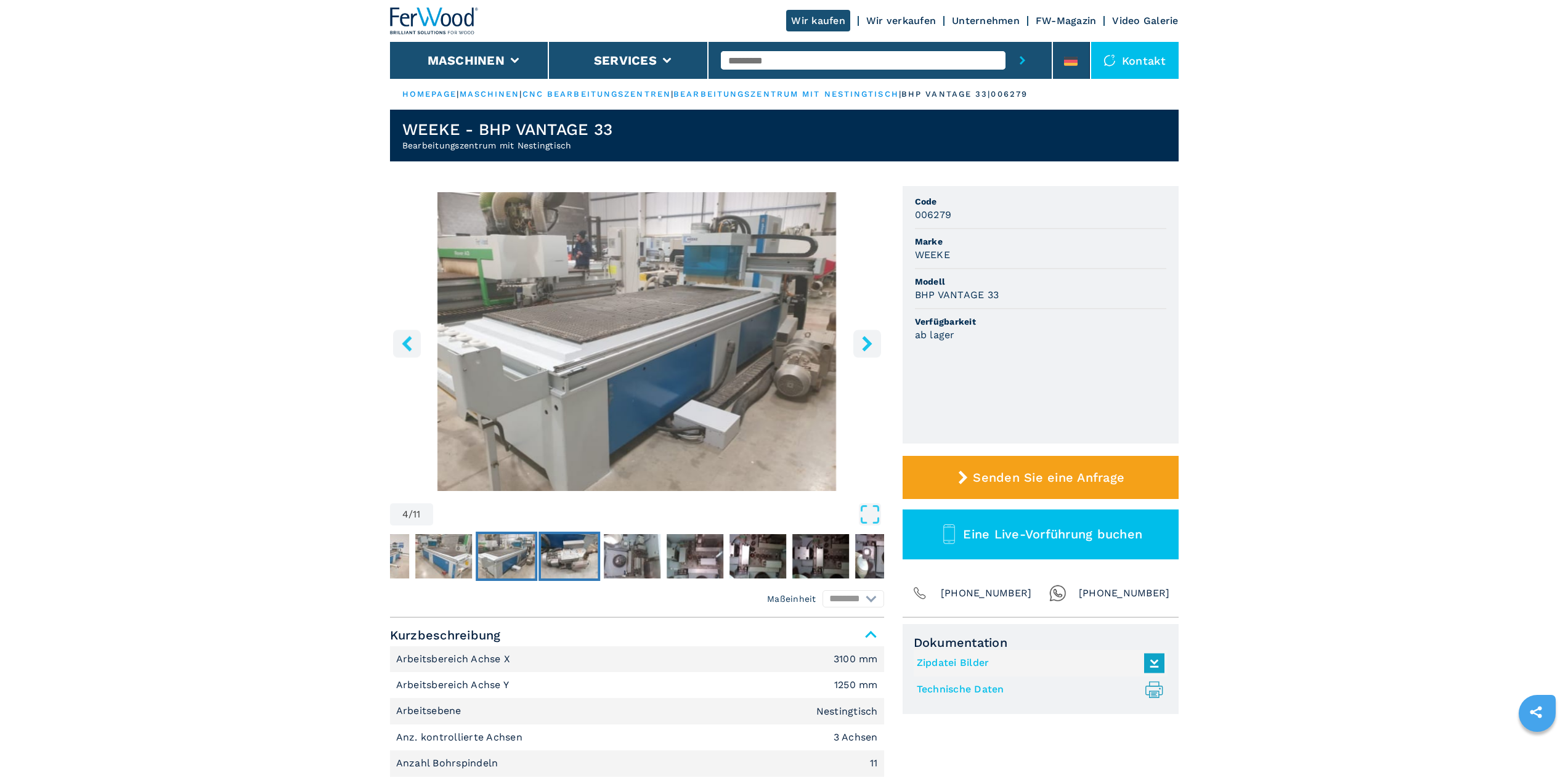
click at [572, 559] on img "Go to Slide 5" at bounding box center [570, 556] width 57 height 44
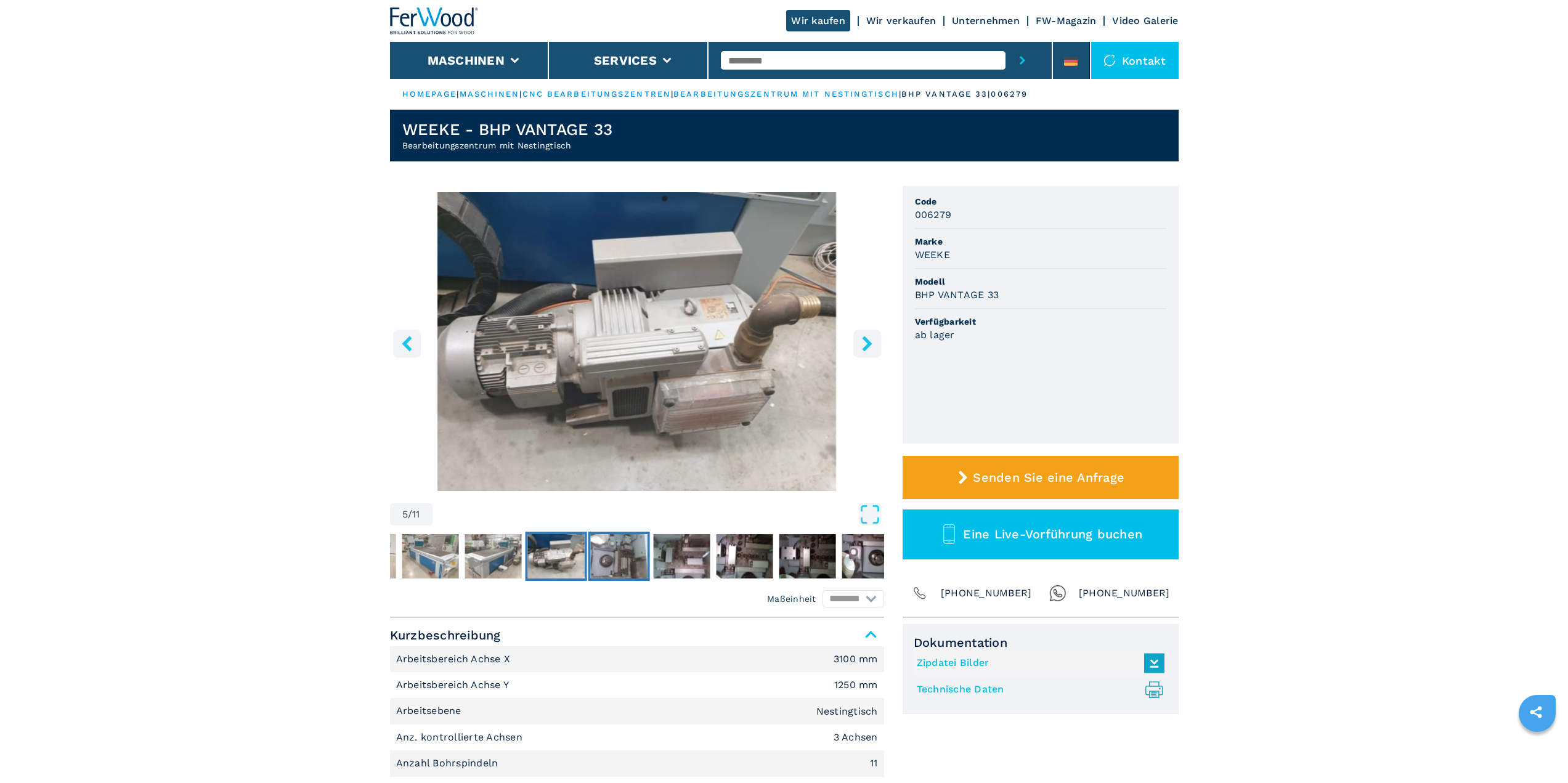
click at [635, 561] on img "Go to Slide 6" at bounding box center [618, 556] width 57 height 44
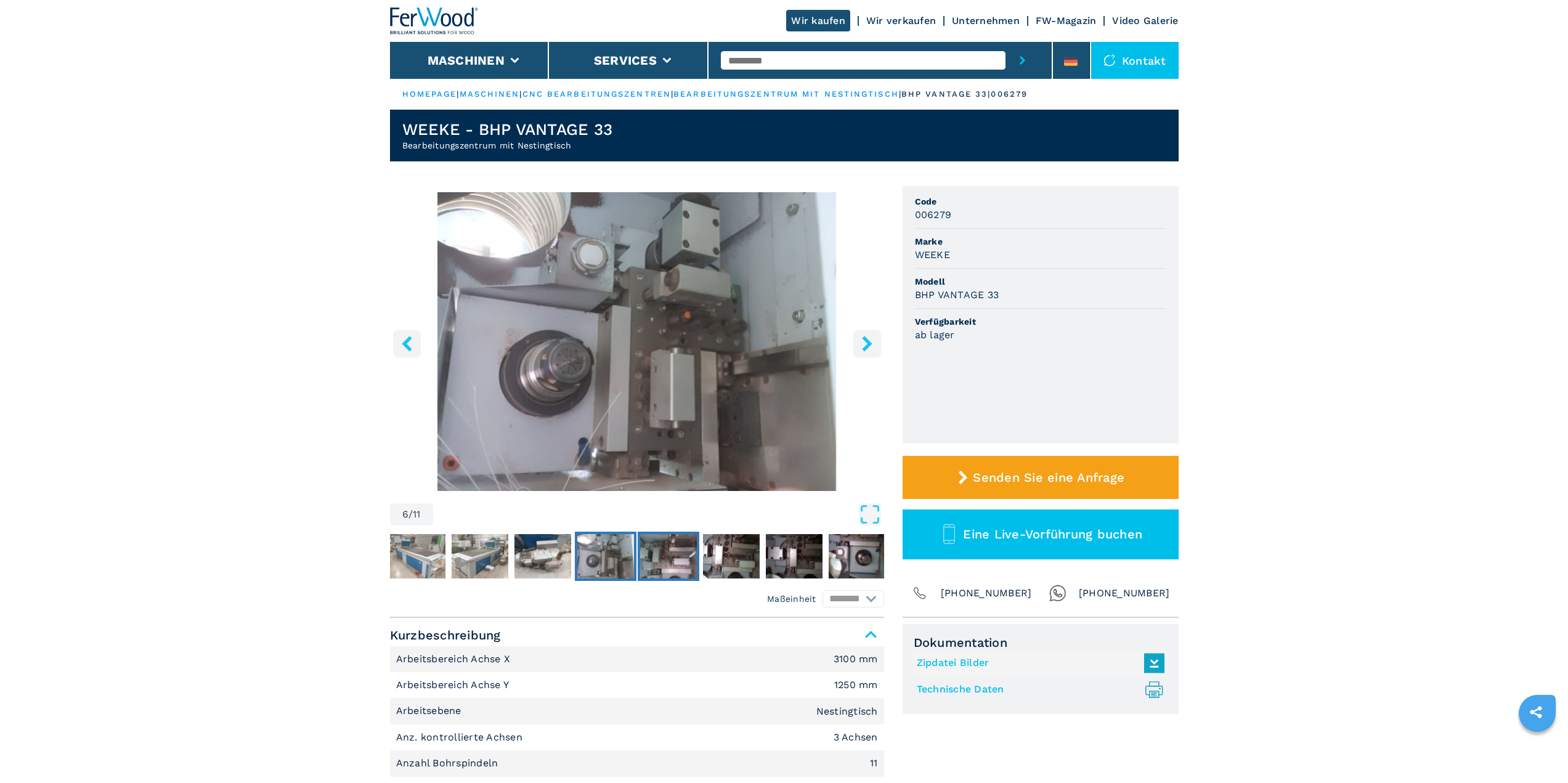
click at [673, 557] on img "Go to Slide 7" at bounding box center [668, 556] width 57 height 44
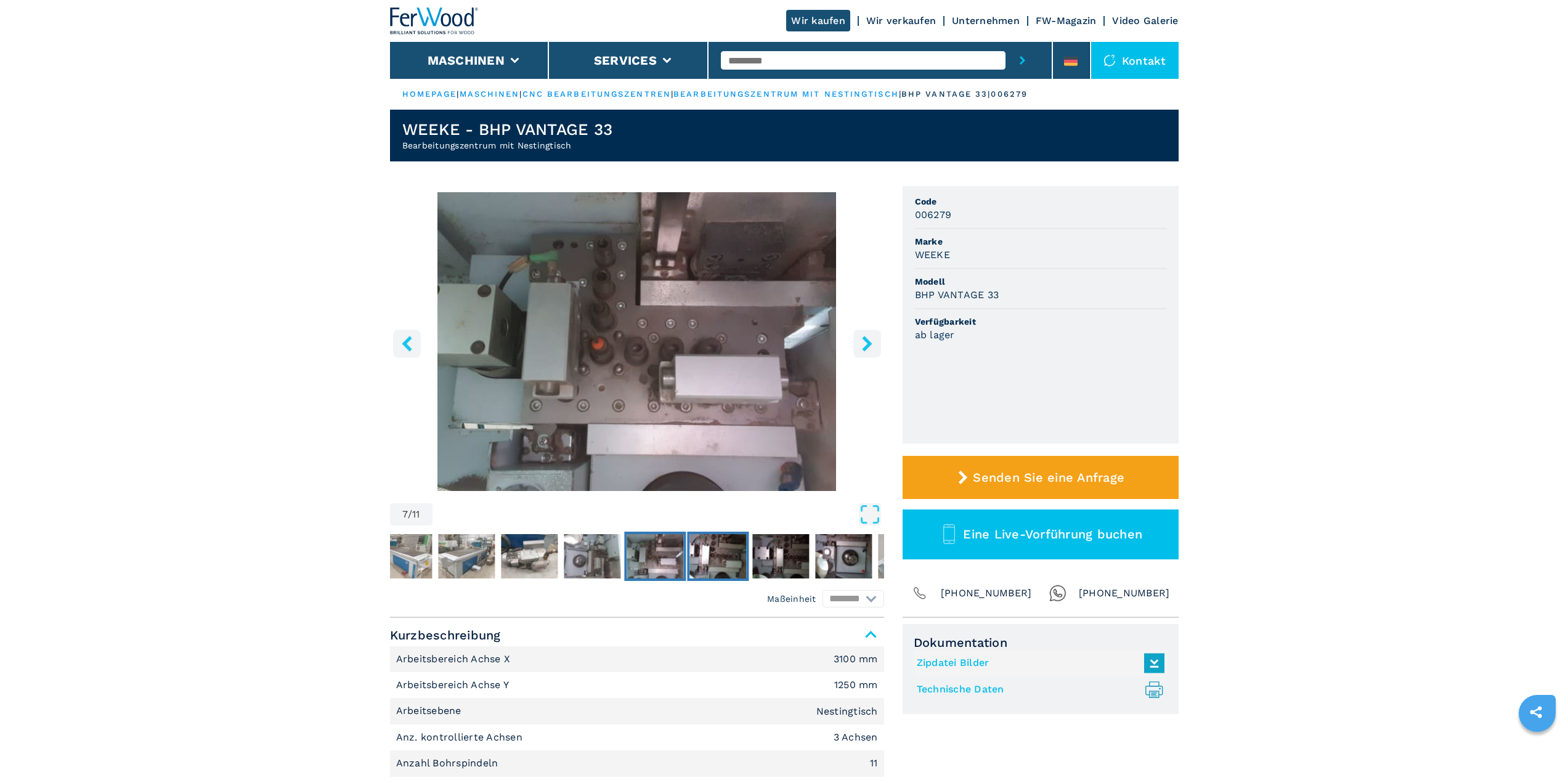
click at [725, 559] on img "Go to Slide 8" at bounding box center [718, 556] width 57 height 44
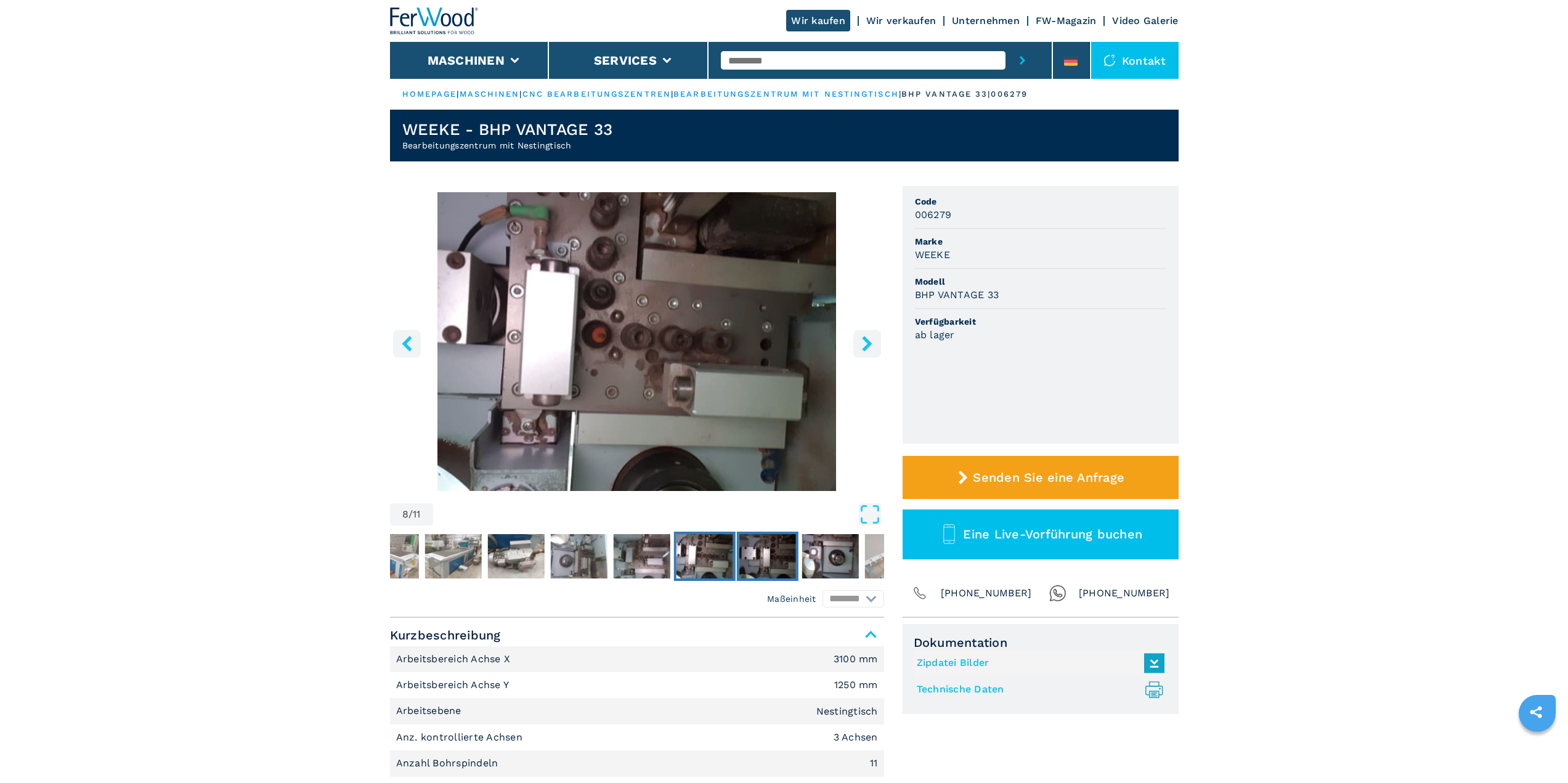
click at [773, 559] on img "Go to Slide 9" at bounding box center [767, 556] width 57 height 44
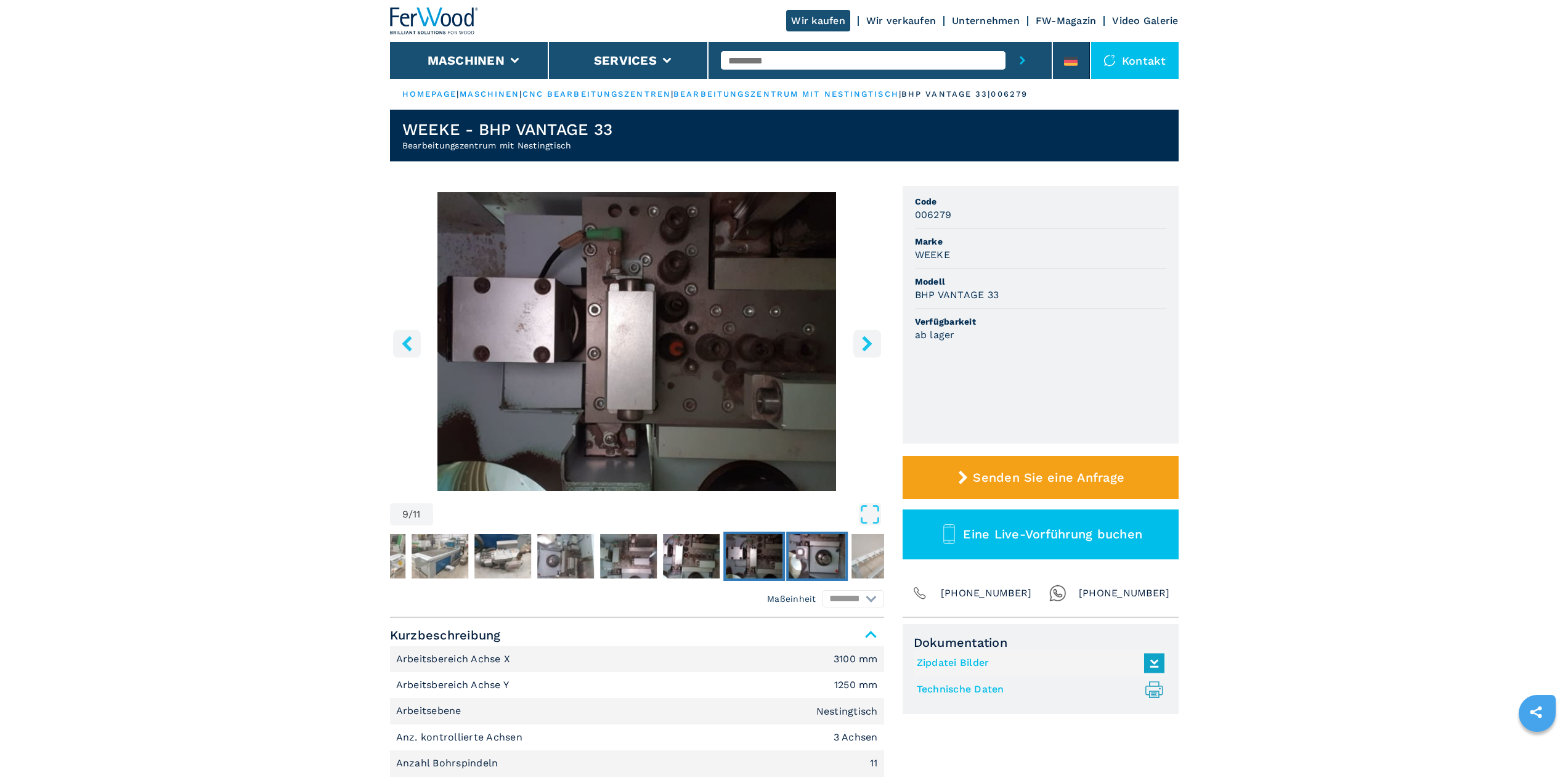
click at [816, 559] on img "Go to Slide 10" at bounding box center [817, 556] width 57 height 44
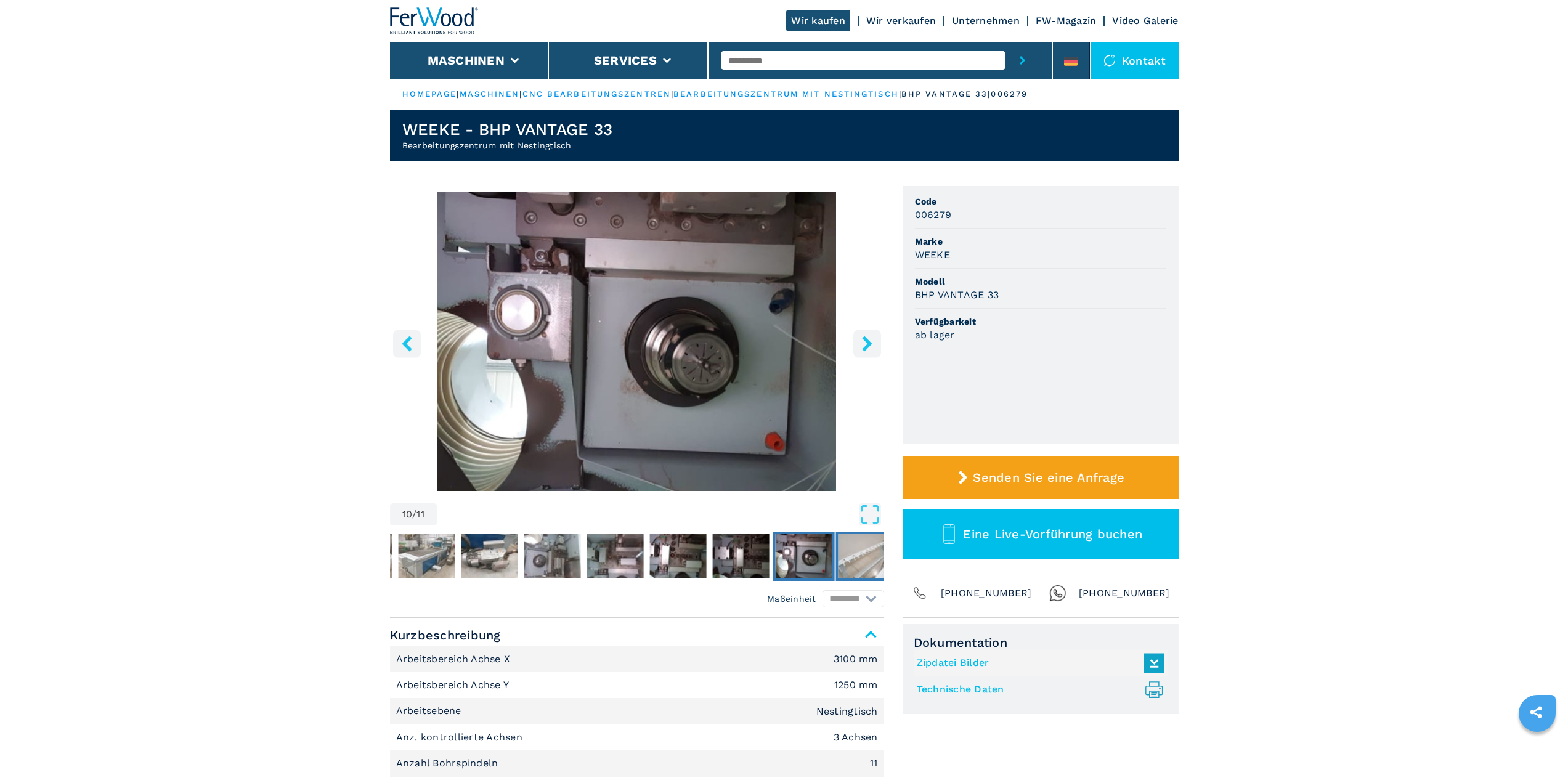
click at [861, 559] on img "Go to Slide 11" at bounding box center [866, 556] width 57 height 44
